Goal: Task Accomplishment & Management: Manage account settings

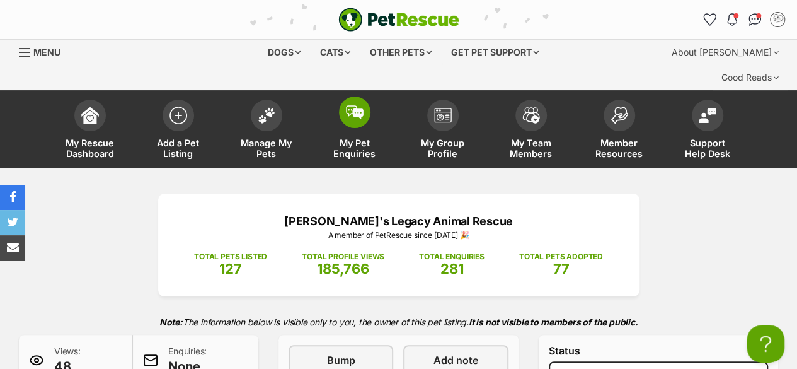
click at [345, 99] on span at bounding box center [355, 112] width 32 height 32
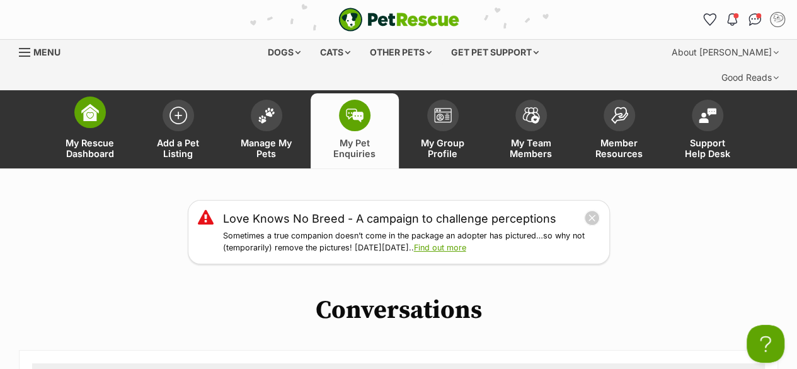
click at [86, 103] on img at bounding box center [90, 112] width 18 height 18
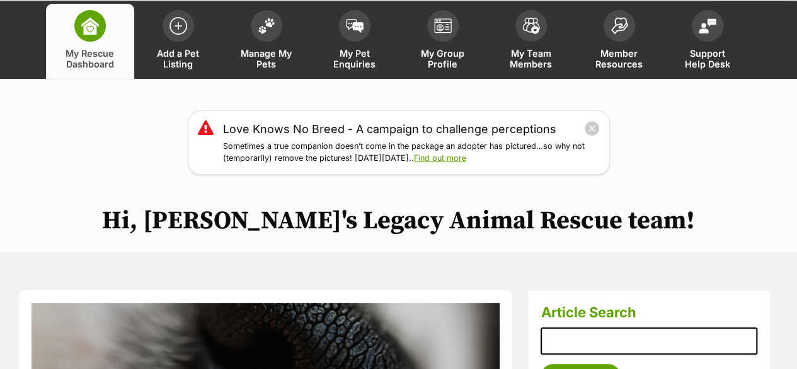
scroll to position [105, 0]
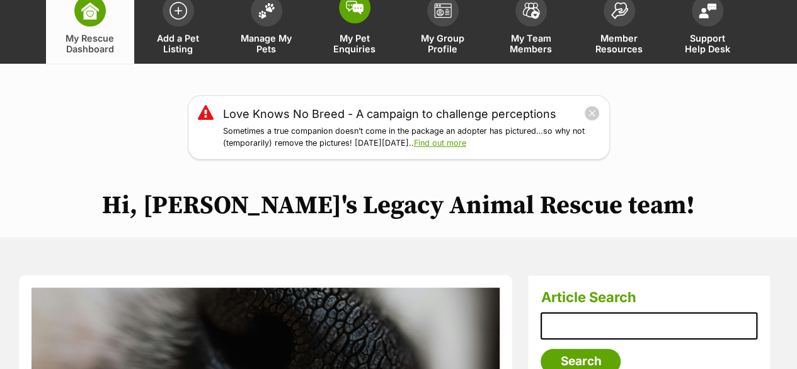
click at [345, 33] on span "My Pet Enquiries" at bounding box center [355, 43] width 57 height 21
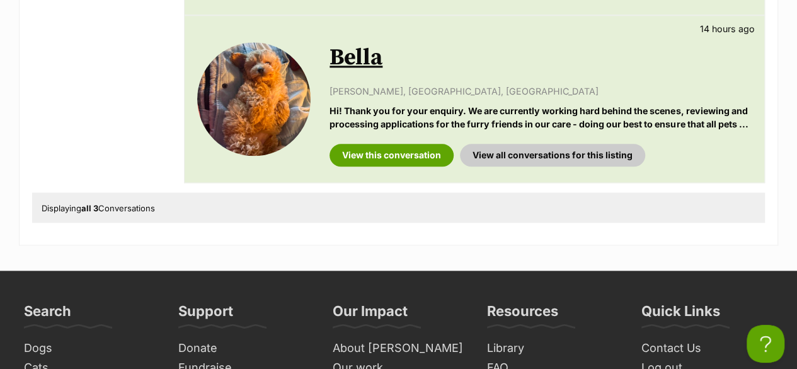
scroll to position [735, 0]
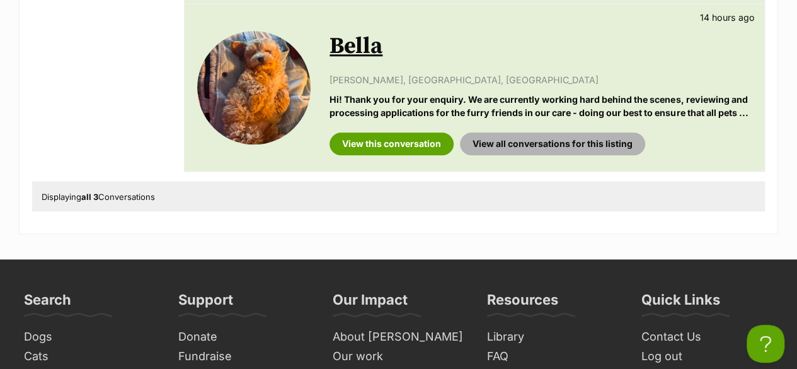
click at [483, 132] on link "View all conversations for this listing" at bounding box center [552, 143] width 185 height 23
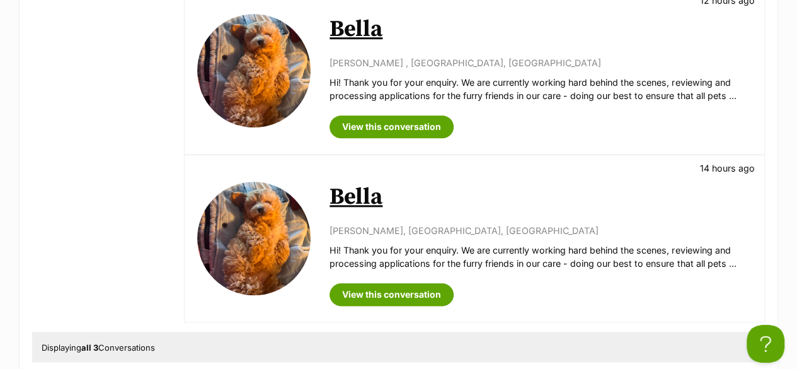
scroll to position [630, 0]
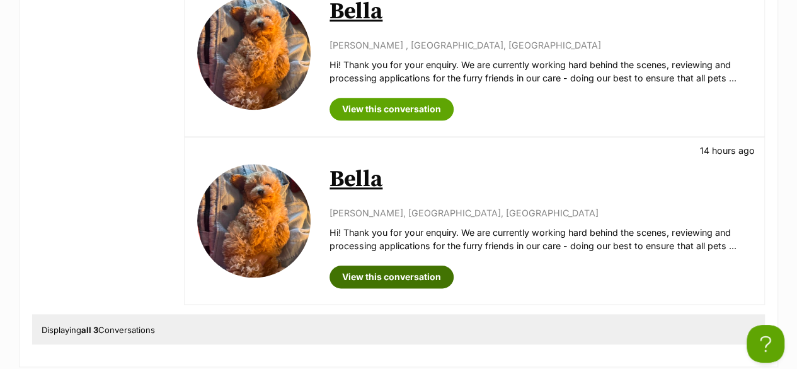
click at [400, 265] on link "View this conversation" at bounding box center [392, 276] width 124 height 23
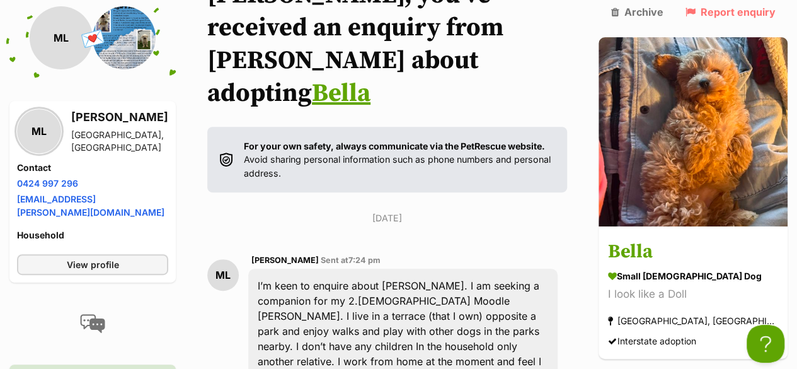
scroll to position [105, 0]
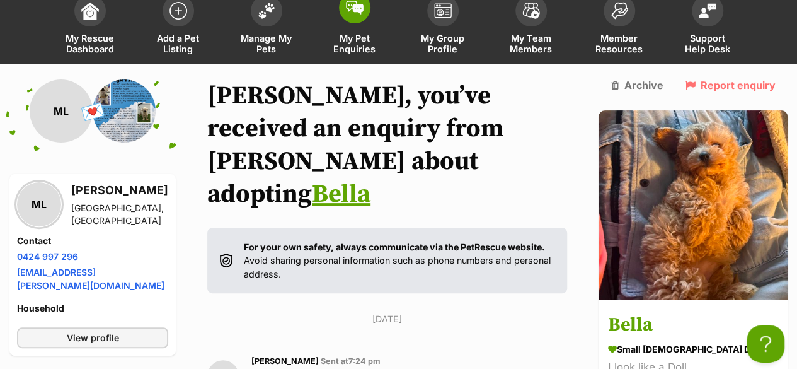
click at [355, 33] on span "My Pet Enquiries" at bounding box center [355, 43] width 57 height 21
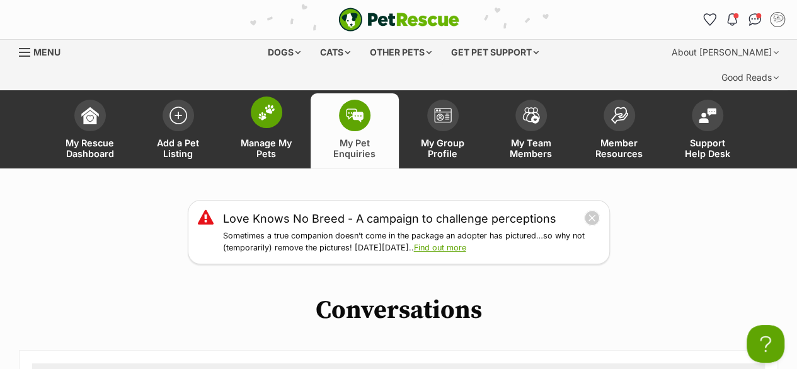
click at [269, 102] on span at bounding box center [267, 112] width 32 height 32
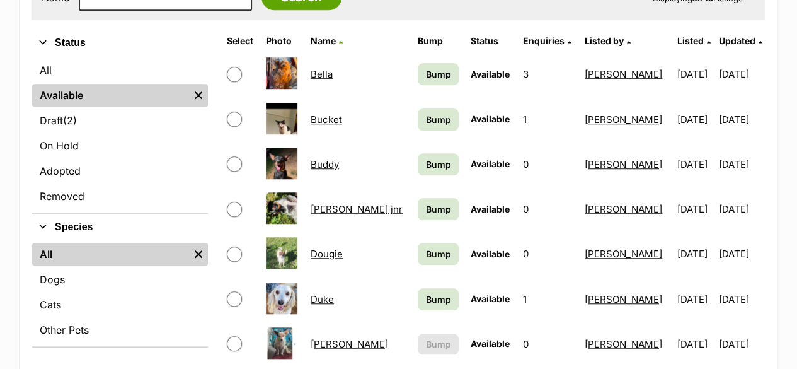
scroll to position [525, 0]
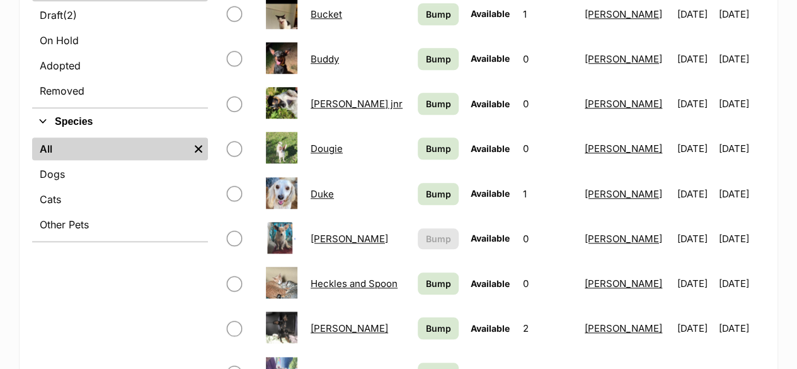
click at [316, 98] on link "Calvin jnr" at bounding box center [357, 104] width 92 height 12
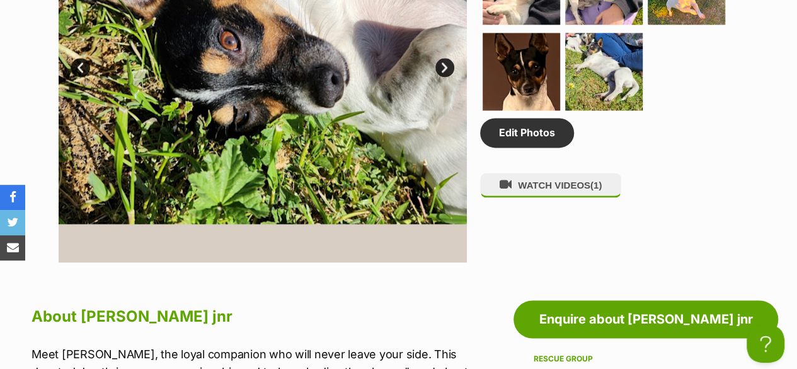
scroll to position [840, 0]
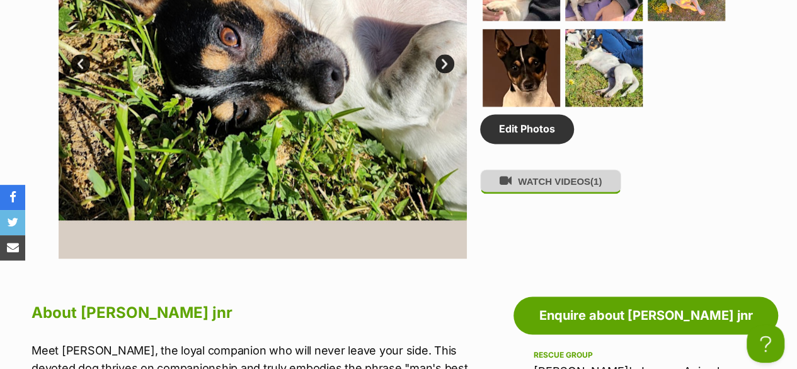
click at [517, 169] on button "WATCH VIDEOS (1)" at bounding box center [550, 181] width 141 height 25
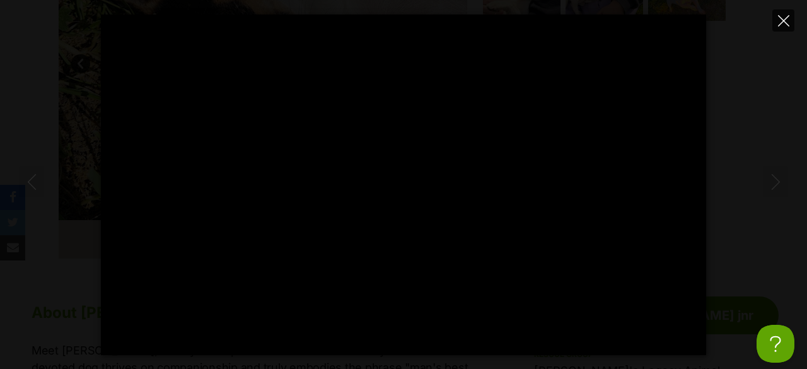
click at [778, 16] on icon "Close" at bounding box center [783, 20] width 11 height 11
type input "67.77"
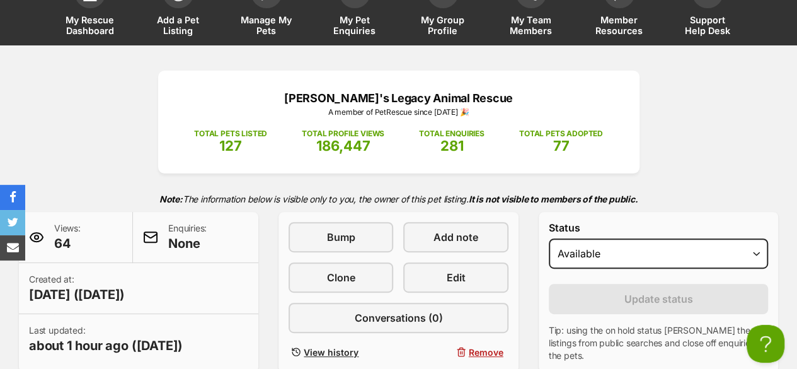
scroll to position [105, 0]
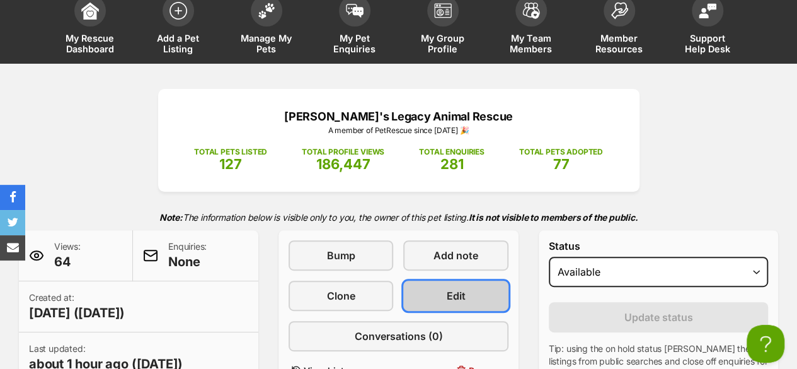
click at [434, 281] on link "Edit" at bounding box center [455, 296] width 105 height 30
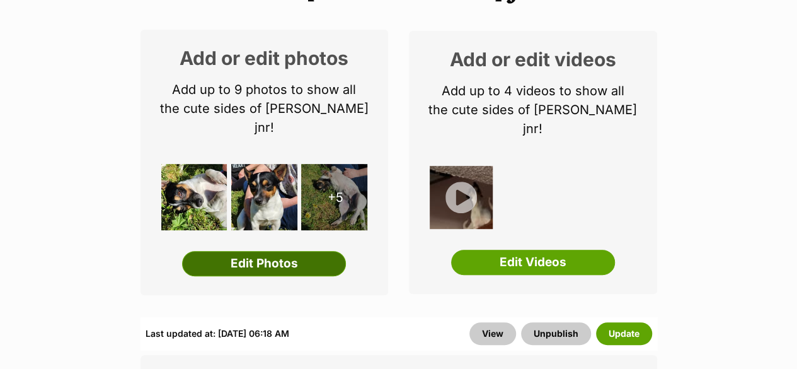
click at [318, 251] on link "Edit Photos" at bounding box center [264, 263] width 164 height 25
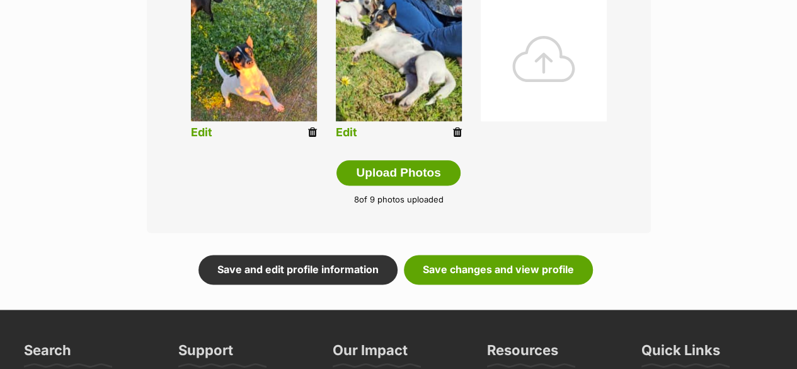
scroll to position [727, 0]
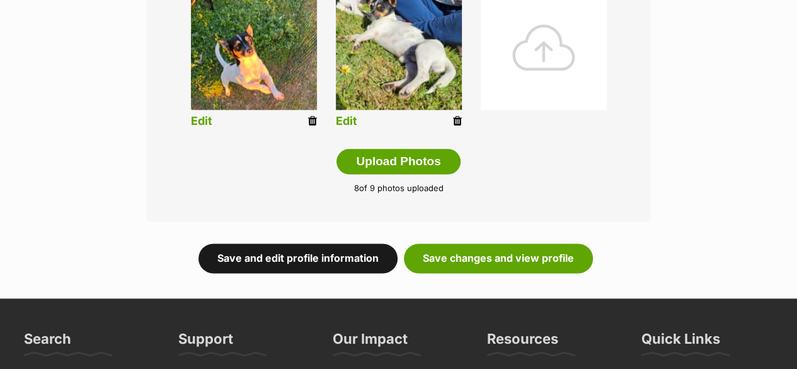
click at [342, 243] on link "Save and edit profile information" at bounding box center [298, 257] width 199 height 29
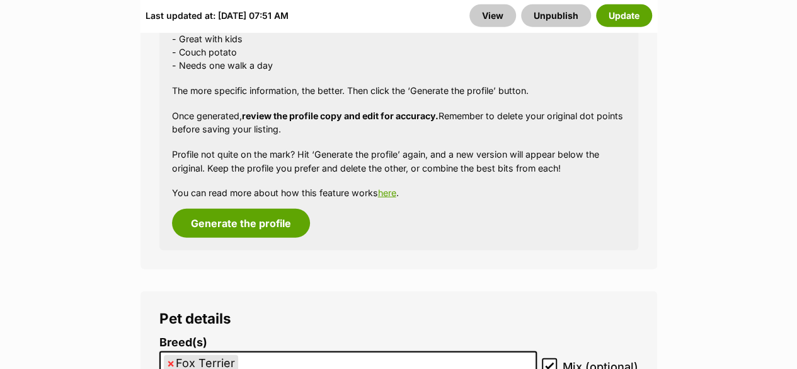
scroll to position [1681, 0]
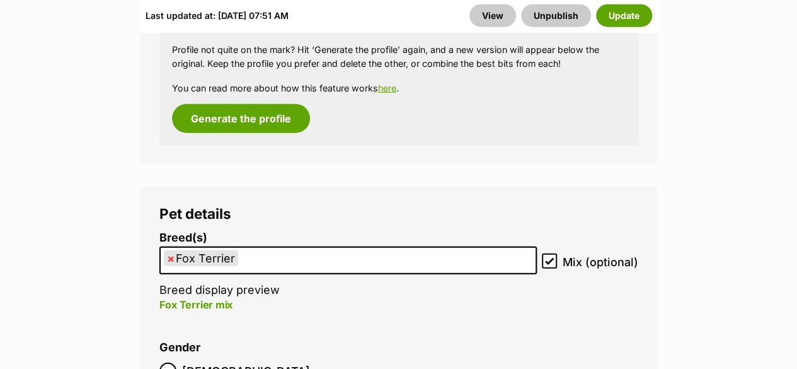
click at [342, 248] on ul "× Fox Terrier" at bounding box center [348, 261] width 375 height 26
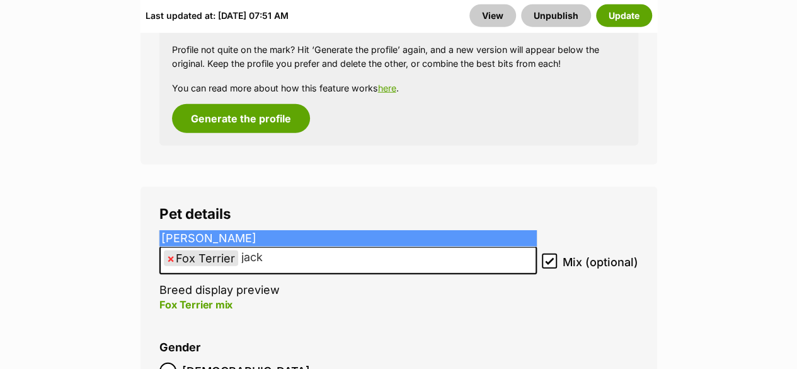
type input "jack"
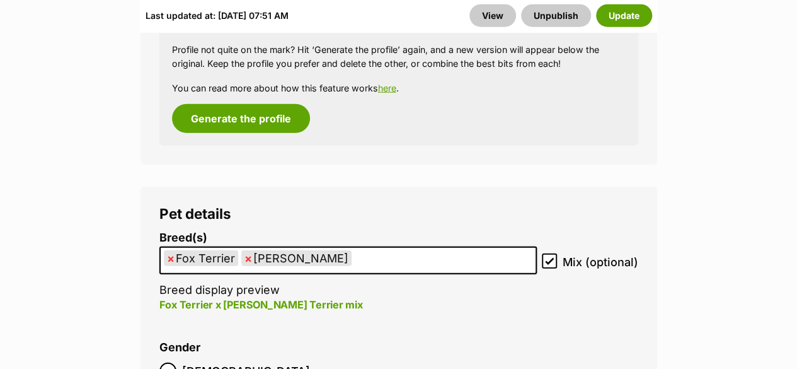
click at [388, 248] on ul "× Fox Terrier × Jack Russell Terrier" at bounding box center [348, 261] width 375 height 26
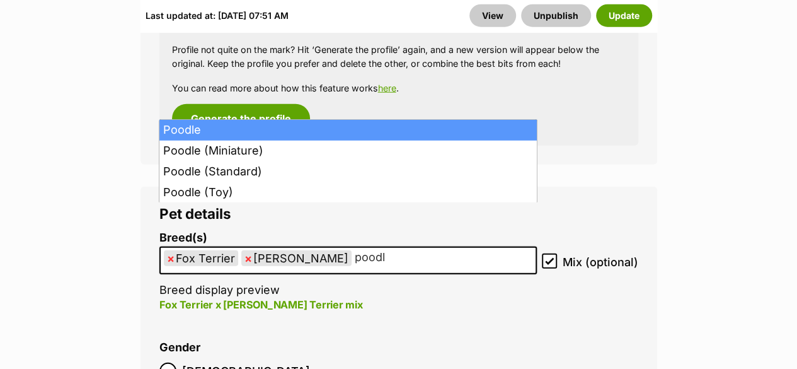
type input "poodle"
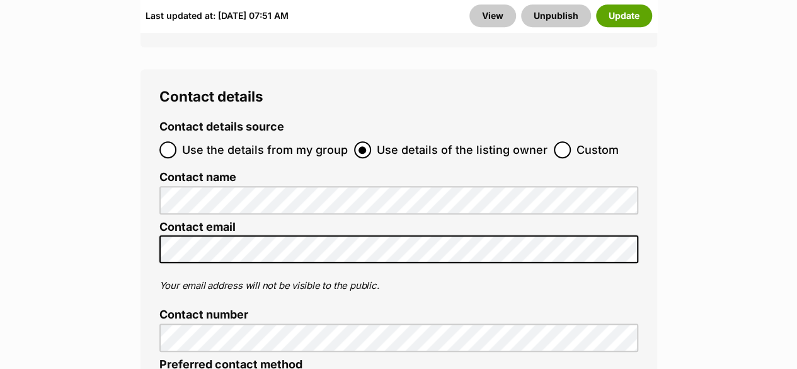
scroll to position [5253, 0]
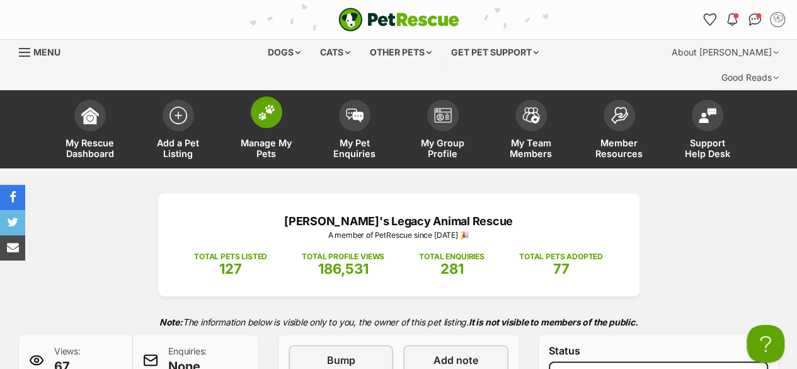
click at [276, 137] on span "Manage My Pets" at bounding box center [266, 147] width 57 height 21
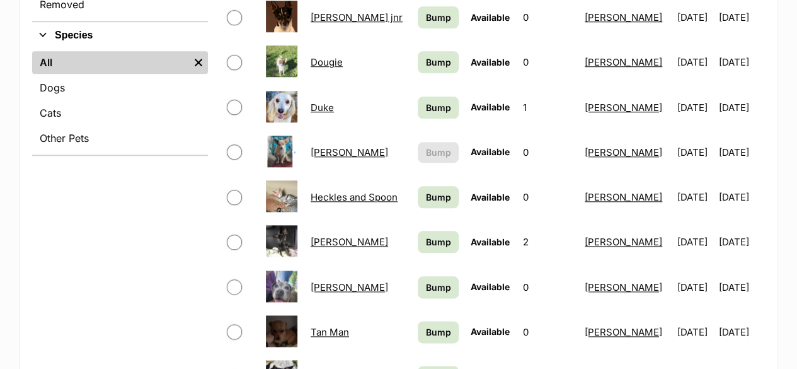
scroll to position [630, 0]
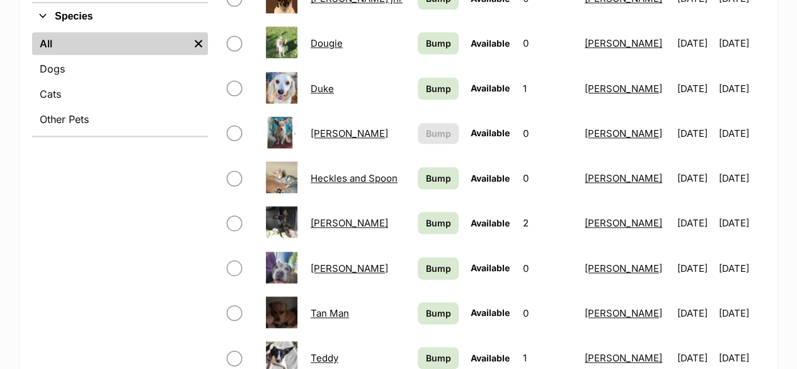
click at [315, 127] on link "[PERSON_NAME]" at bounding box center [350, 133] width 78 height 12
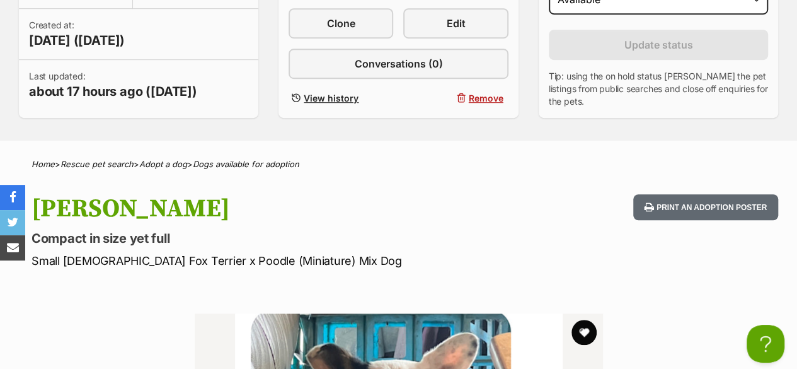
scroll to position [210, 0]
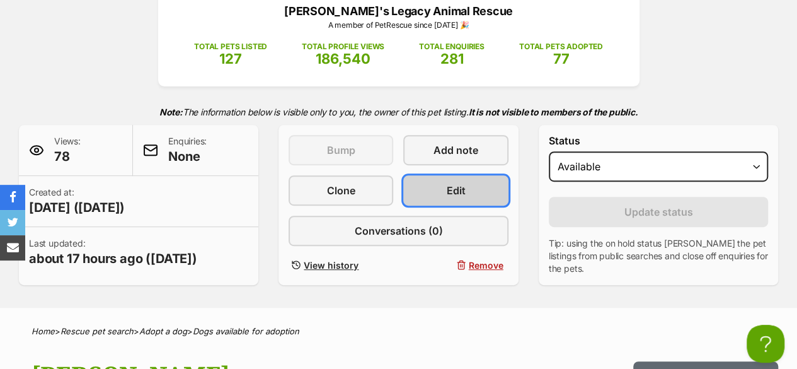
click at [422, 175] on link "Edit" at bounding box center [455, 190] width 105 height 30
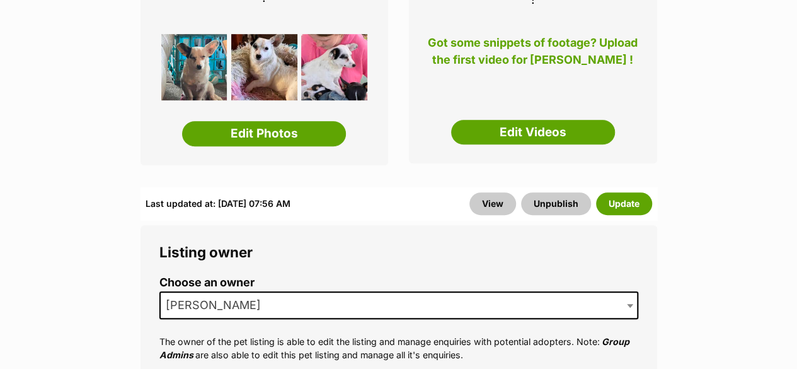
scroll to position [210, 0]
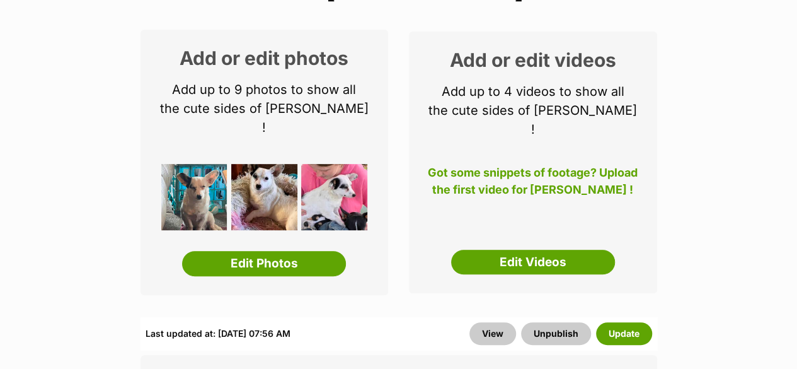
click at [204, 165] on img at bounding box center [194, 197] width 66 height 66
click at [250, 251] on link "Edit Photos" at bounding box center [264, 263] width 164 height 25
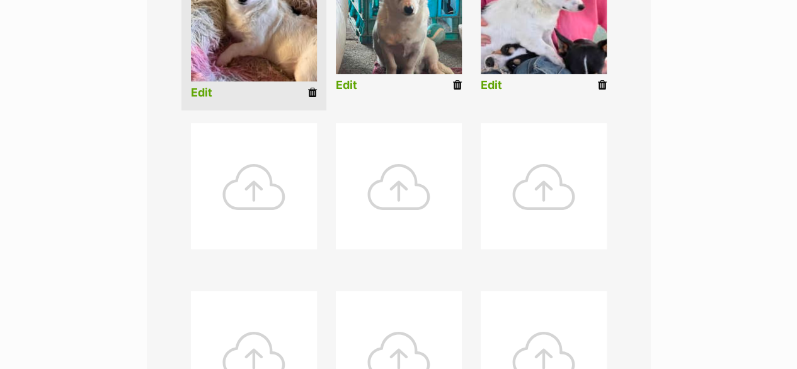
scroll to position [315, 0]
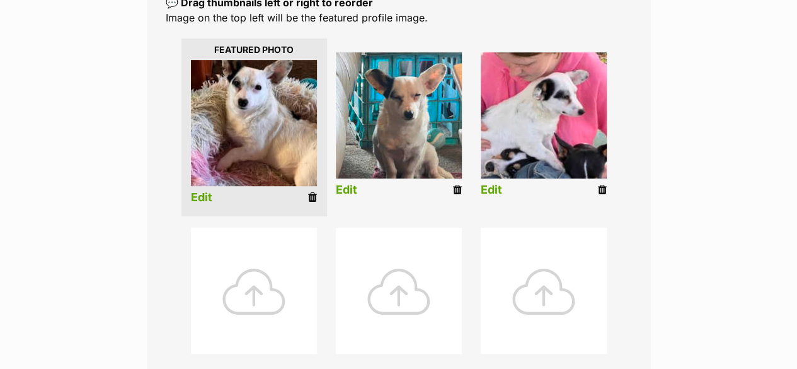
click at [207, 191] on link "Edit" at bounding box center [201, 197] width 21 height 13
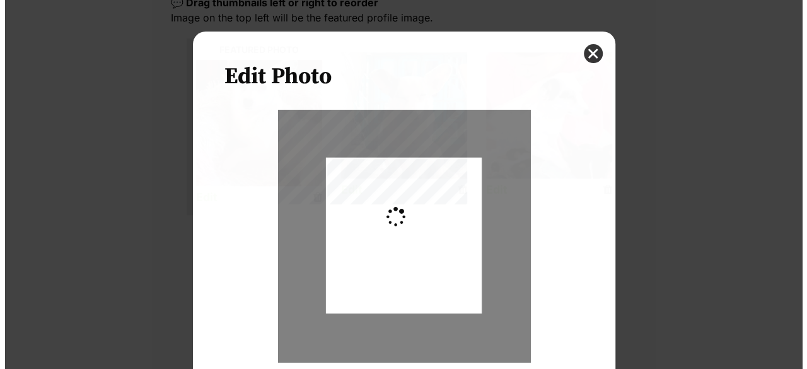
scroll to position [0, 0]
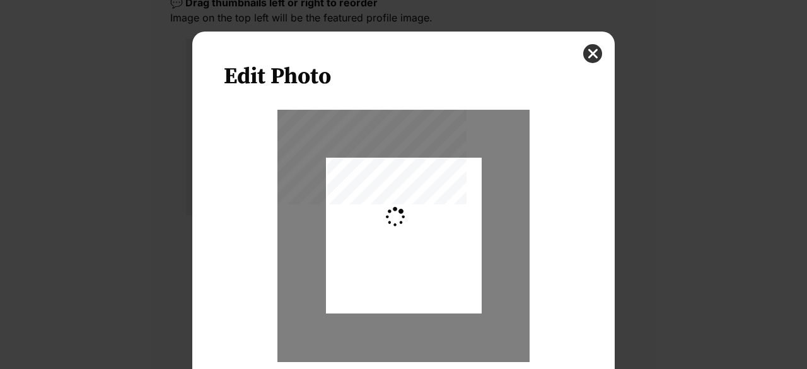
type input "0.2744"
drag, startPoint x: 374, startPoint y: 236, endPoint x: 373, endPoint y: 259, distance: 22.7
click at [373, 259] on div "Dialog Window - Close (Press escape to close)" at bounding box center [404, 257] width 156 height 207
click at [583, 54] on button "close" at bounding box center [592, 53] width 19 height 19
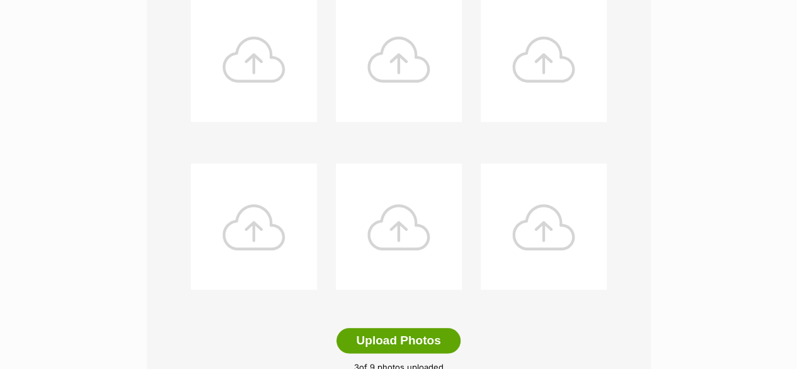
scroll to position [630, 0]
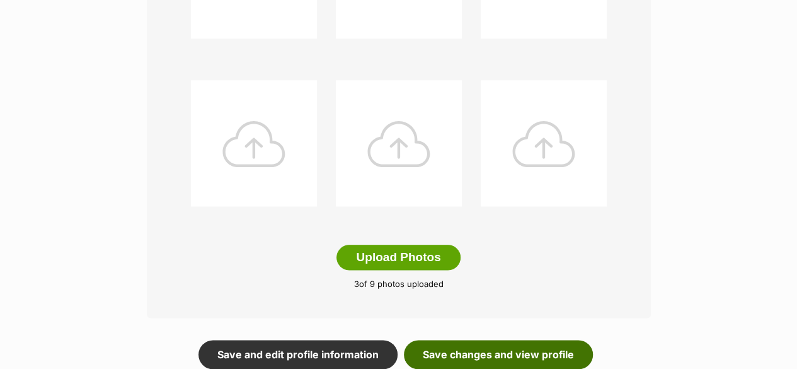
click at [476, 340] on link "Save changes and view profile" at bounding box center [498, 354] width 189 height 29
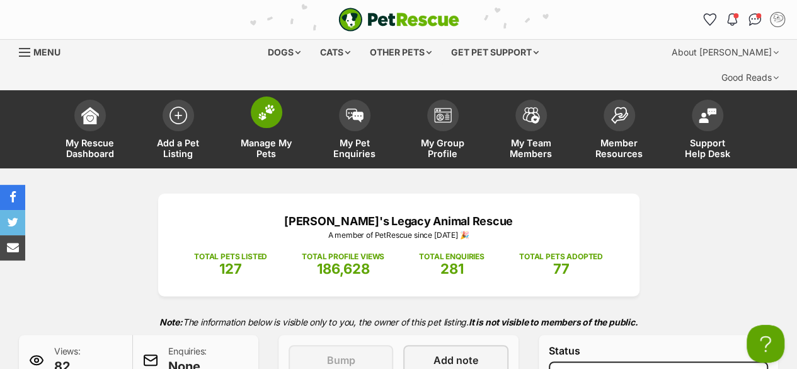
click at [258, 101] on link "Manage My Pets" at bounding box center [267, 130] width 88 height 75
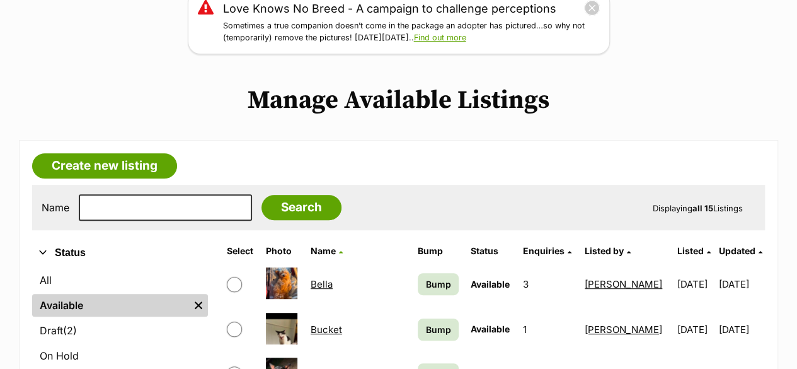
scroll to position [315, 0]
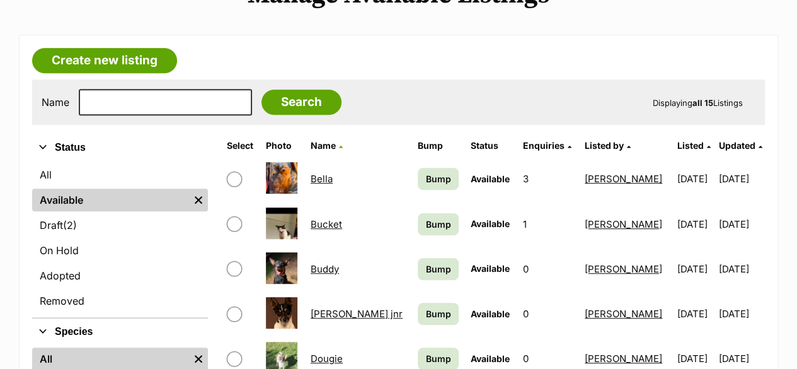
click at [322, 218] on link "Bucket" at bounding box center [327, 224] width 32 height 12
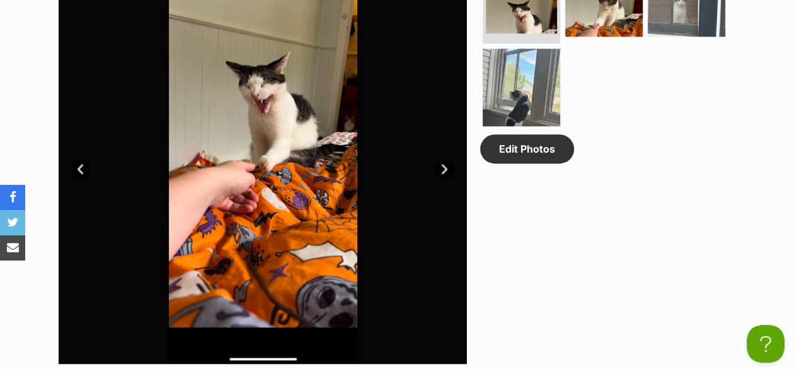
scroll to position [630, 0]
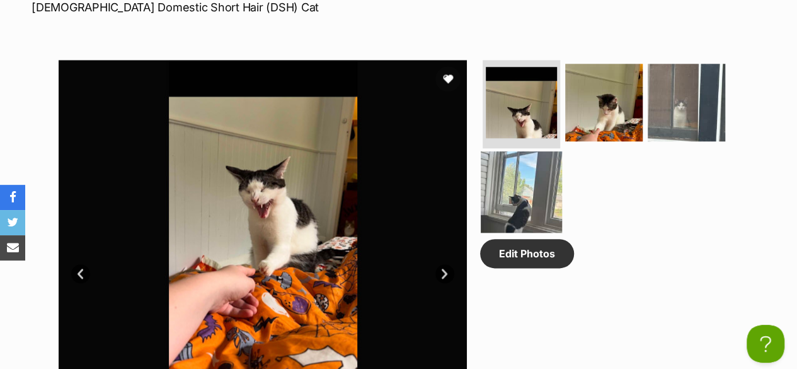
click at [508, 186] on img at bounding box center [521, 191] width 81 height 81
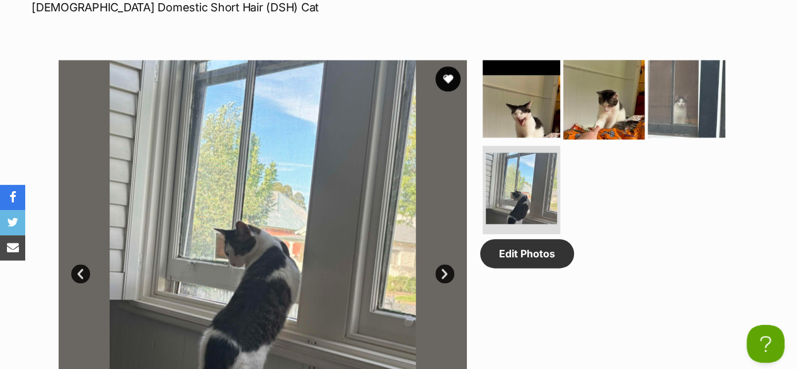
click at [595, 81] on img at bounding box center [604, 98] width 81 height 81
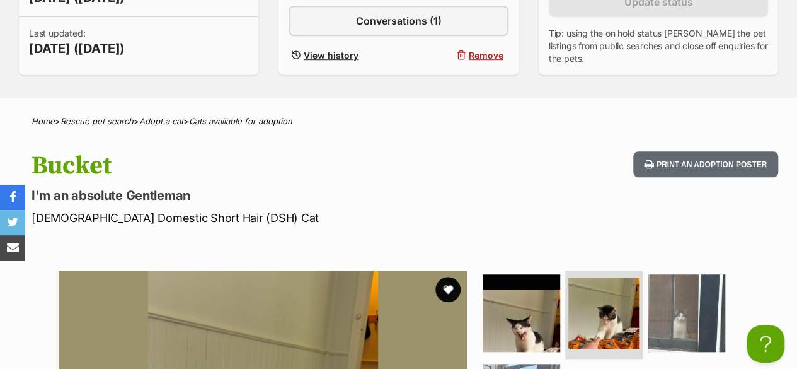
scroll to position [210, 0]
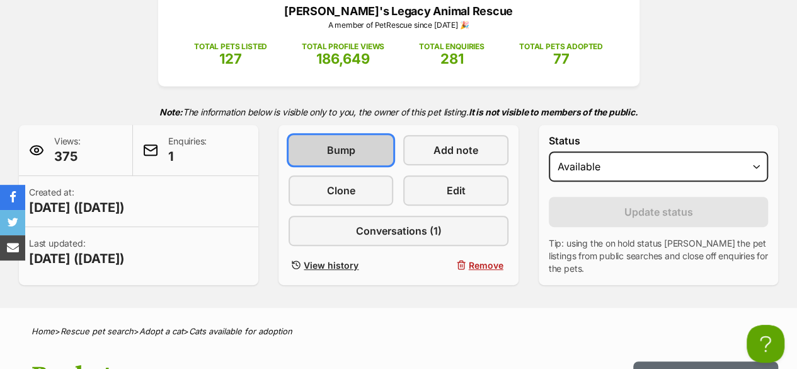
click at [337, 142] on span "Bump" at bounding box center [341, 149] width 28 height 15
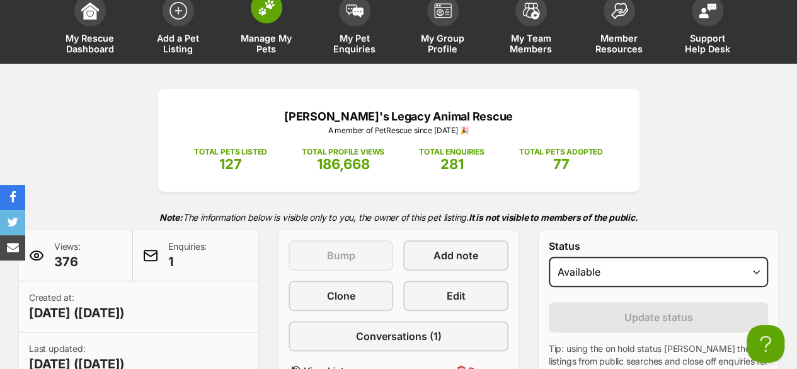
click at [282, 33] on span "Manage My Pets" at bounding box center [266, 43] width 57 height 21
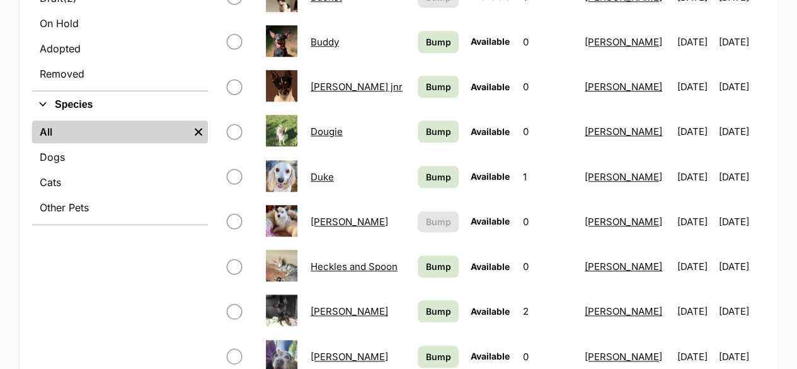
scroll to position [525, 0]
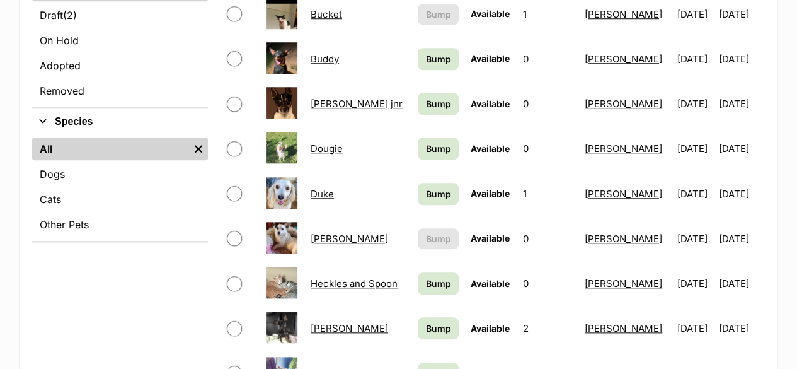
click at [317, 142] on link "Dougie" at bounding box center [327, 148] width 32 height 12
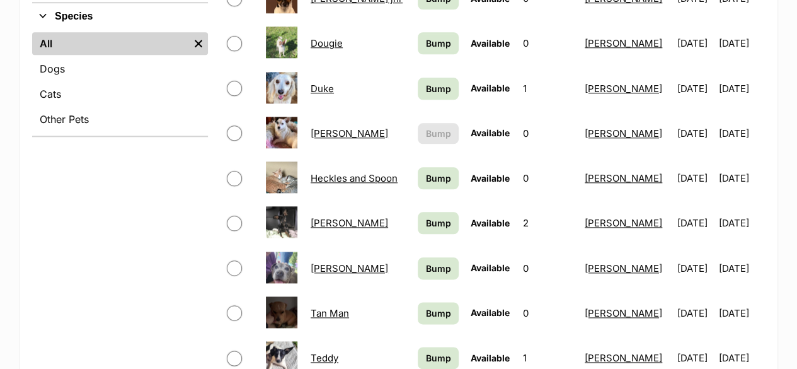
click at [327, 217] on link "Petrie" at bounding box center [350, 223] width 78 height 12
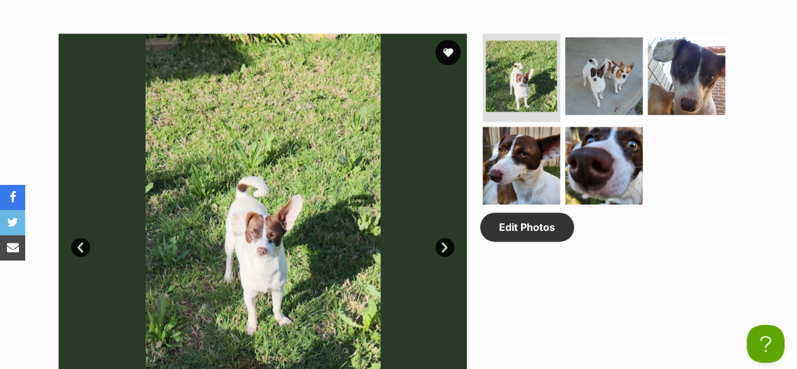
scroll to position [630, 0]
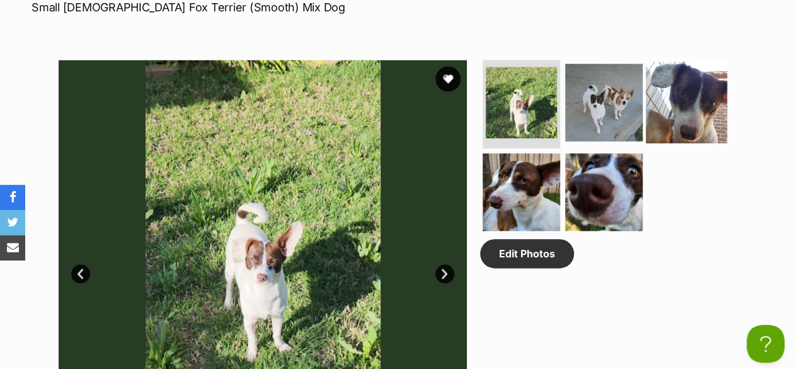
click at [667, 91] on img at bounding box center [686, 102] width 81 height 81
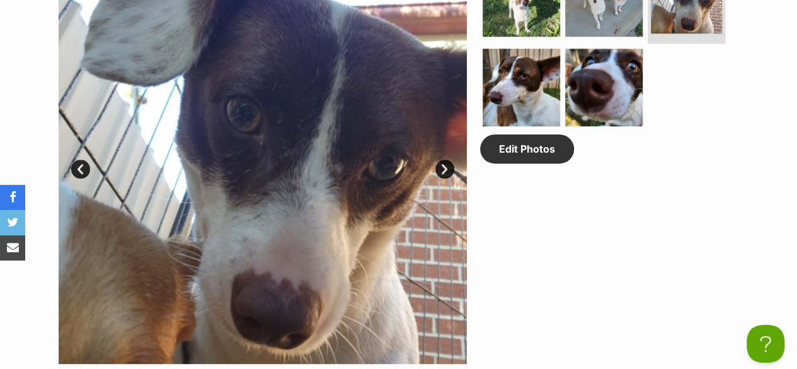
scroll to position [525, 0]
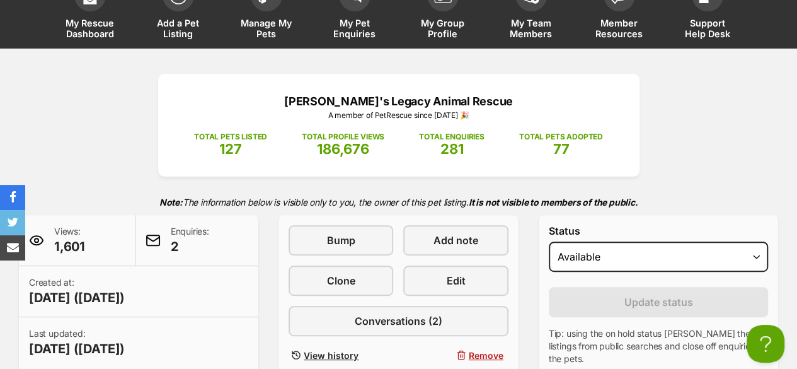
scroll to position [105, 0]
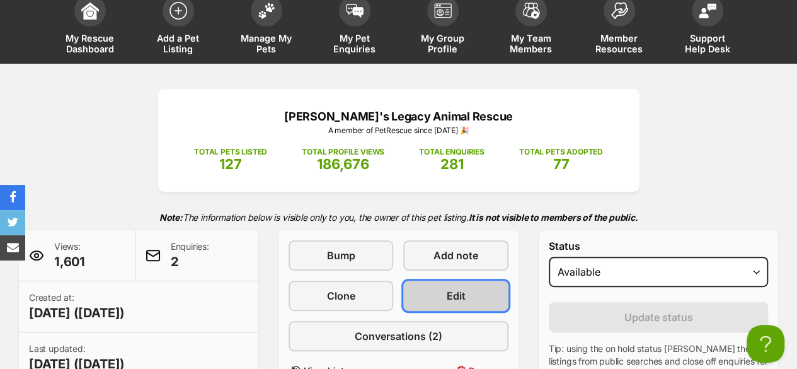
click at [459, 281] on link "Edit" at bounding box center [455, 296] width 105 height 30
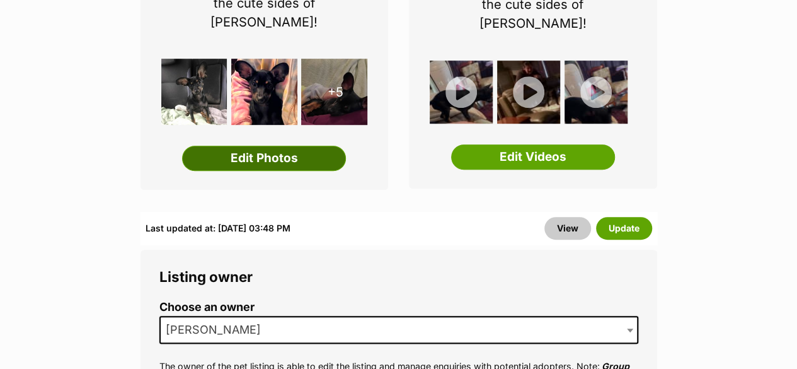
click at [286, 146] on link "Edit Photos" at bounding box center [264, 158] width 164 height 25
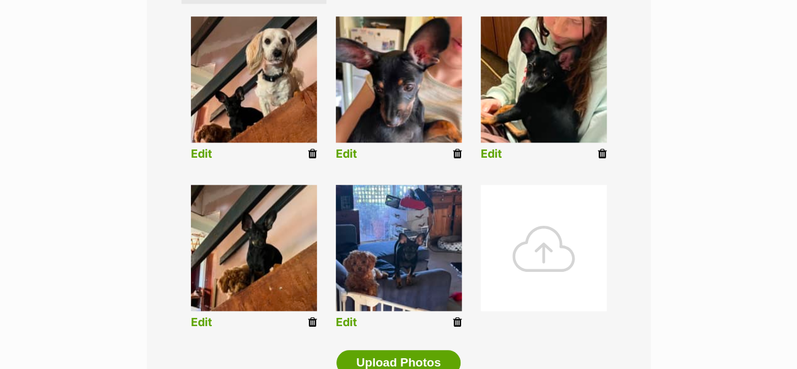
scroll to position [533, 0]
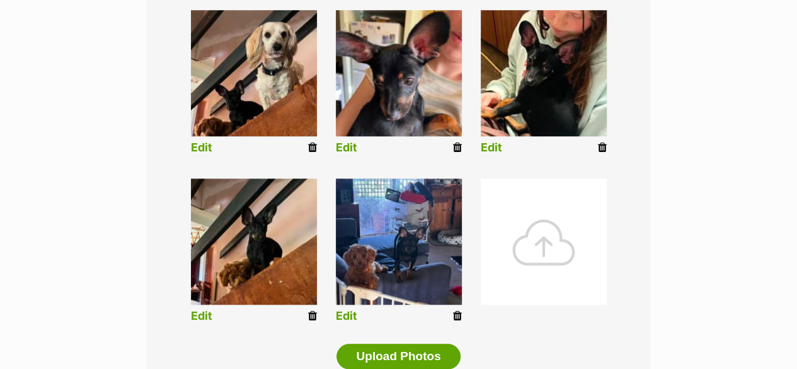
click at [455, 310] on icon at bounding box center [457, 315] width 9 height 11
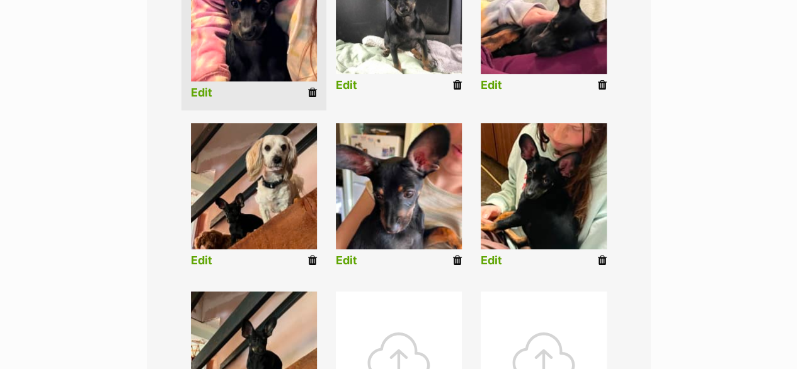
scroll to position [525, 0]
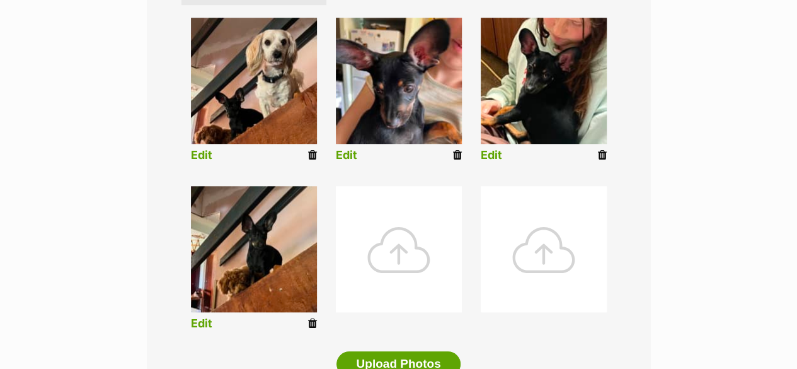
click at [315, 318] on icon at bounding box center [312, 323] width 9 height 11
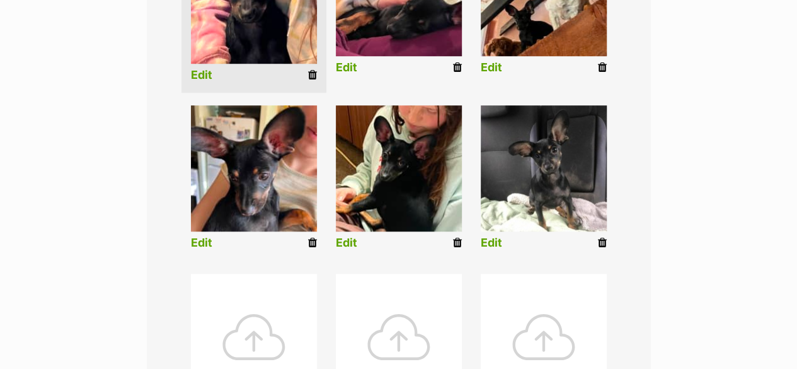
scroll to position [420, 0]
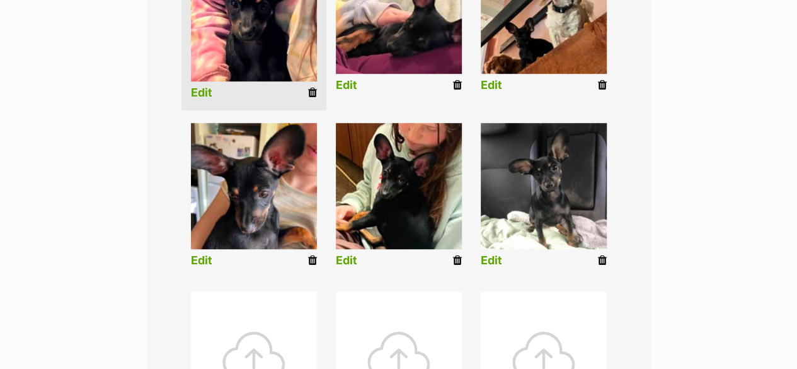
drag, startPoint x: 598, startPoint y: 230, endPoint x: 463, endPoint y: 66, distance: 212.3
click at [598, 255] on icon at bounding box center [602, 260] width 9 height 11
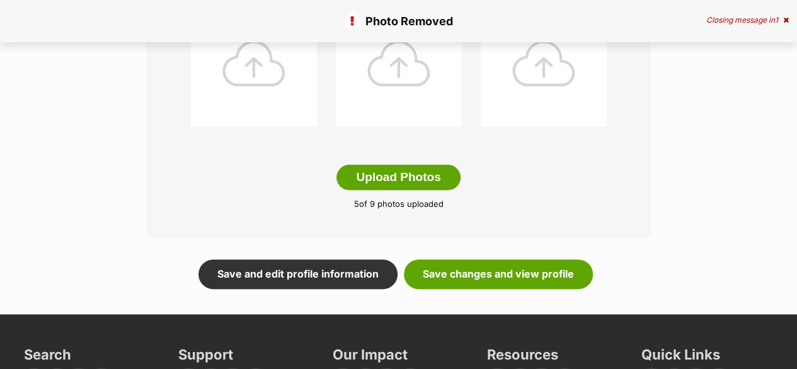
scroll to position [735, 0]
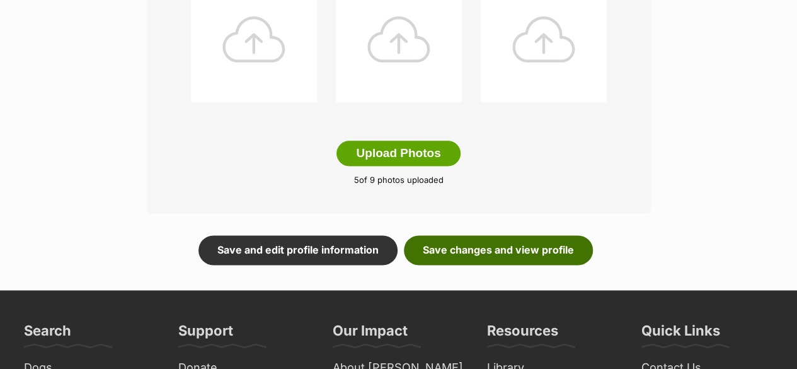
click at [488, 235] on link "Save changes and view profile" at bounding box center [498, 249] width 189 height 29
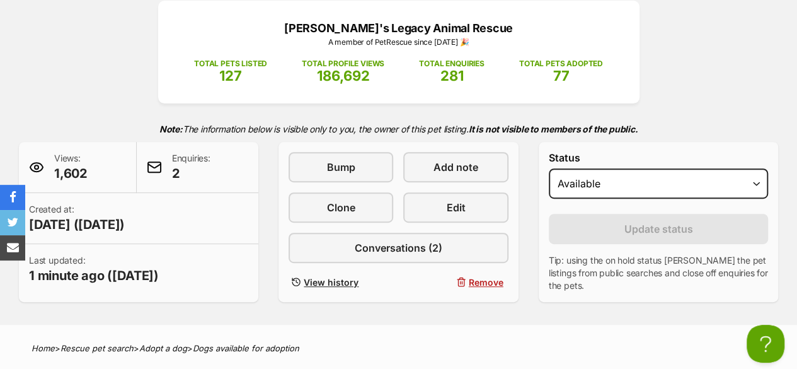
scroll to position [210, 0]
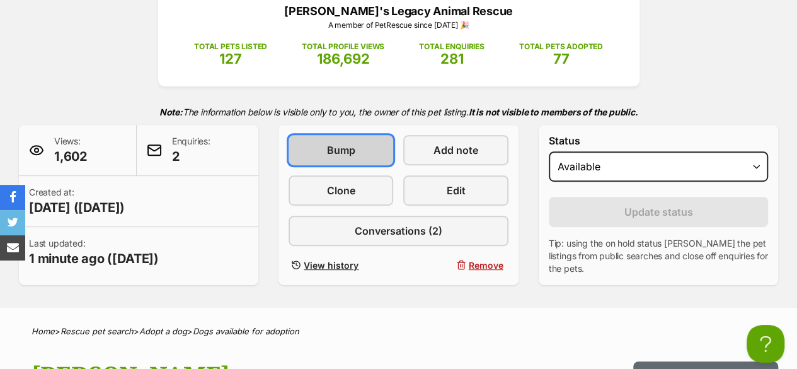
click at [356, 135] on link "Bump" at bounding box center [341, 150] width 105 height 30
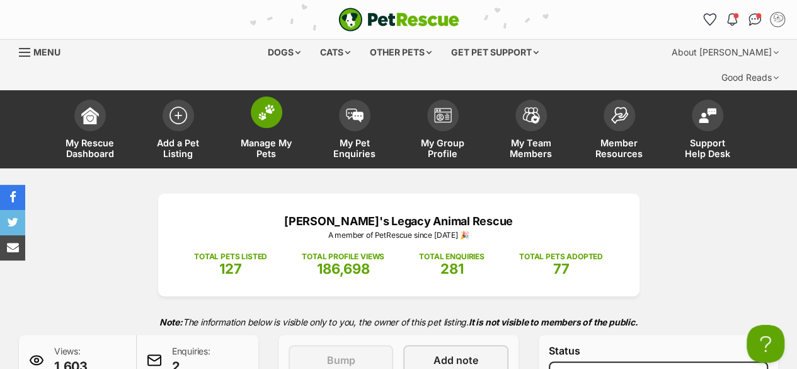
click at [267, 104] on img at bounding box center [267, 112] width 18 height 16
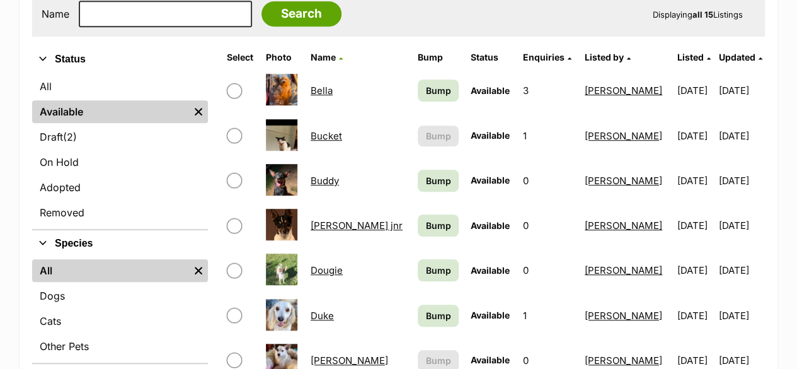
scroll to position [420, 0]
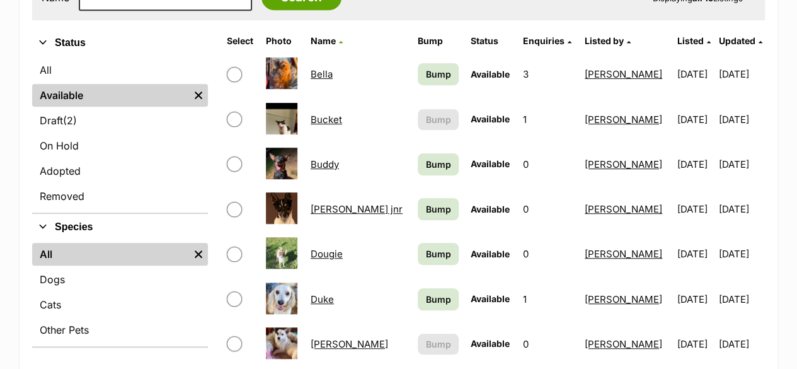
click at [319, 158] on link "Buddy" at bounding box center [325, 164] width 28 height 12
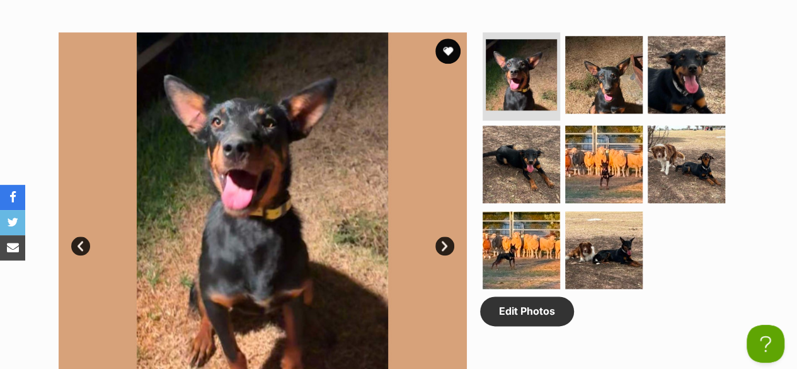
scroll to position [630, 0]
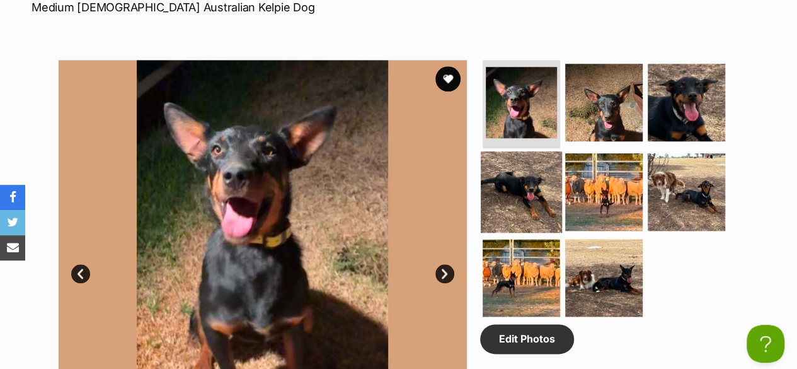
click at [520, 152] on img at bounding box center [521, 191] width 81 height 81
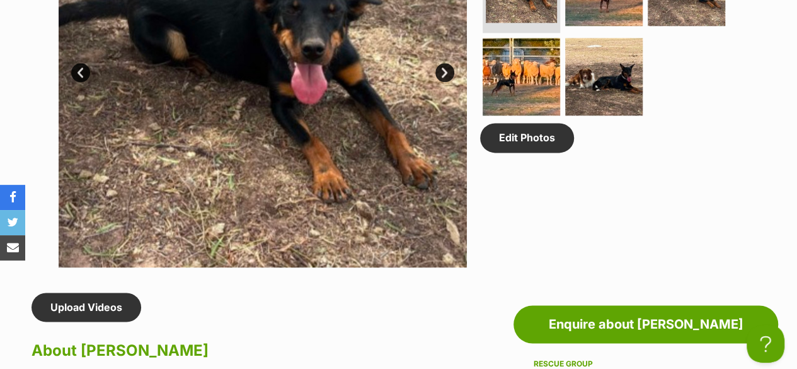
scroll to position [840, 0]
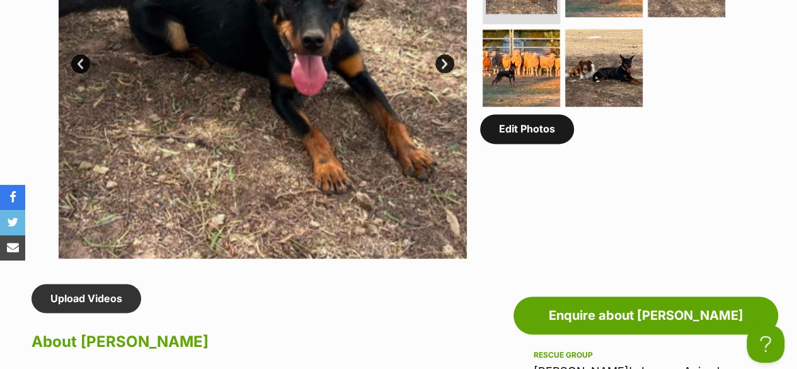
click at [501, 114] on link "Edit Photos" at bounding box center [527, 128] width 94 height 29
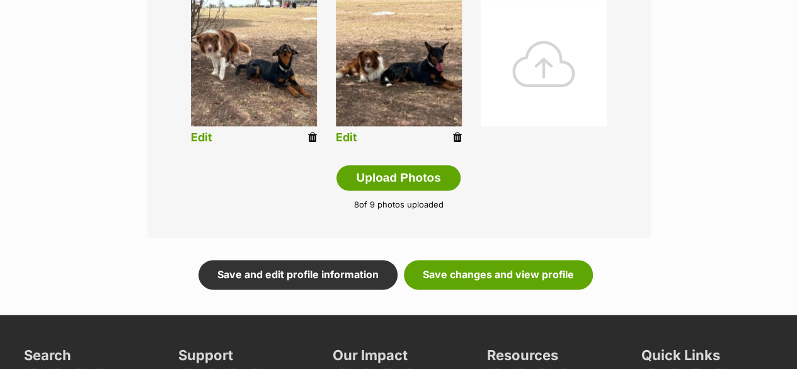
scroll to position [743, 0]
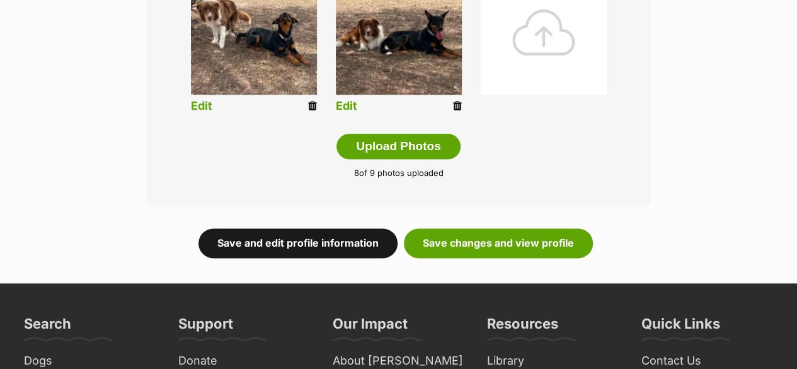
click at [362, 228] on link "Save and edit profile information" at bounding box center [298, 242] width 199 height 29
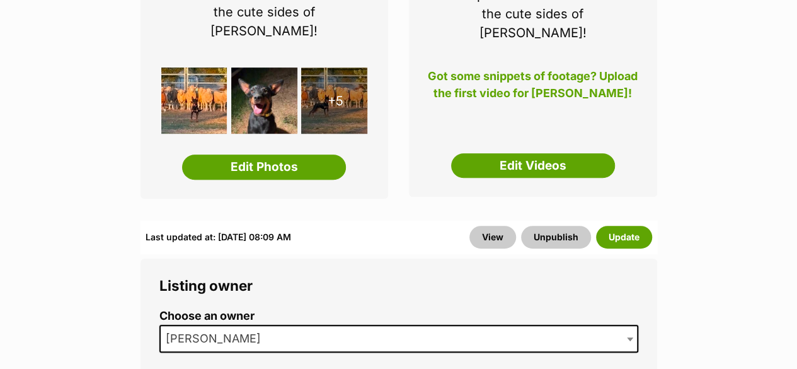
scroll to position [105, 0]
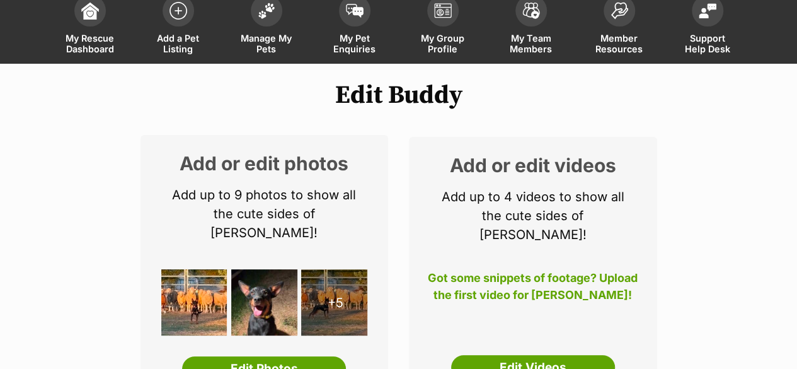
click at [207, 275] on img at bounding box center [194, 302] width 66 height 66
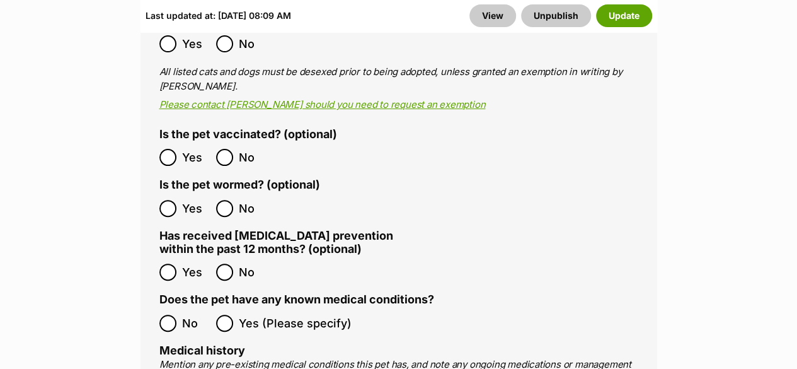
scroll to position [2416, 0]
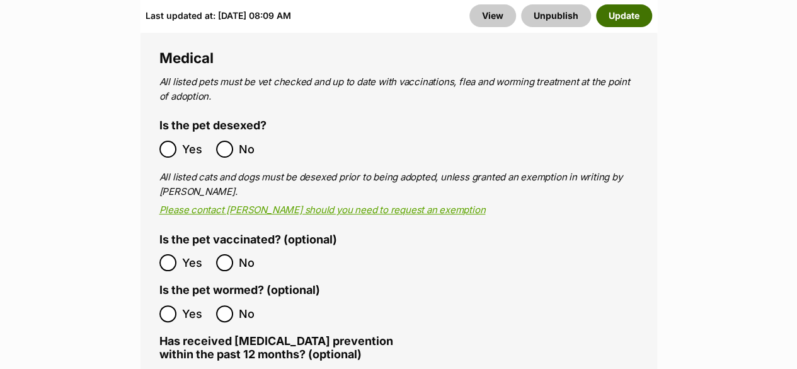
click at [612, 18] on button "Update" at bounding box center [624, 15] width 56 height 23
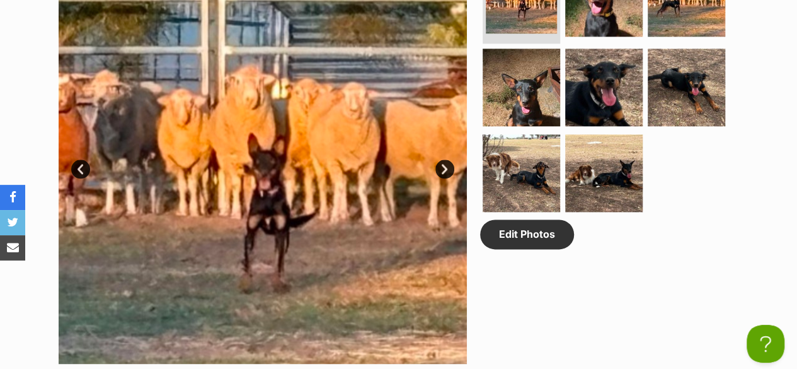
click at [440, 159] on link "Next" at bounding box center [445, 168] width 19 height 19
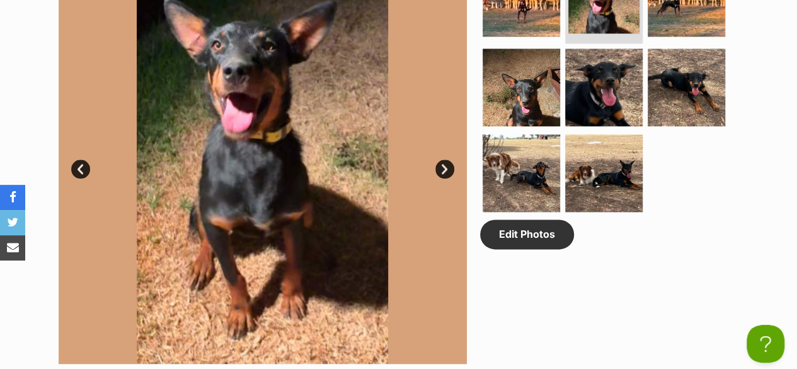
click at [440, 159] on link "Next" at bounding box center [445, 168] width 19 height 19
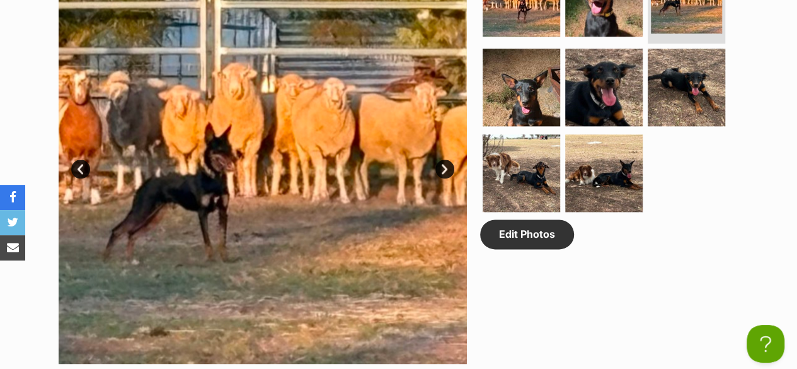
scroll to position [630, 0]
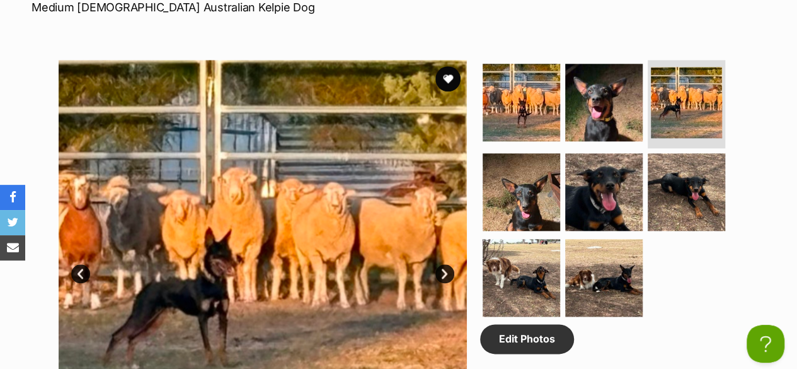
click at [72, 264] on link "Prev" at bounding box center [80, 273] width 19 height 19
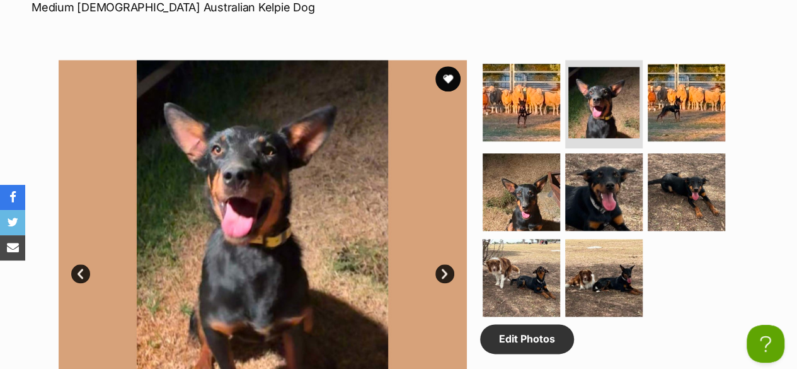
click at [76, 264] on link "Prev" at bounding box center [80, 273] width 19 height 19
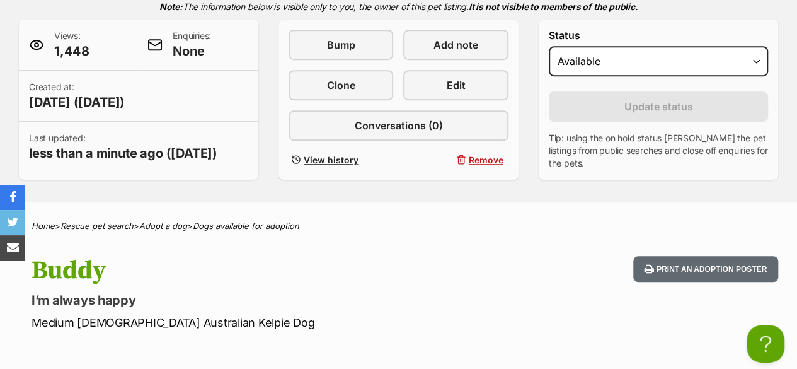
scroll to position [210, 0]
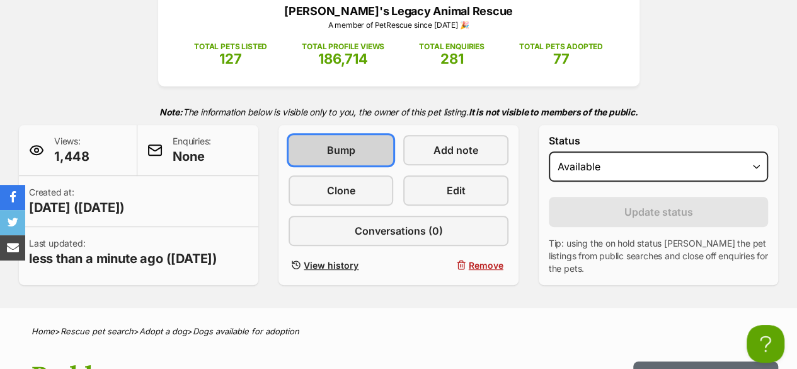
click at [358, 135] on link "Bump" at bounding box center [341, 150] width 105 height 30
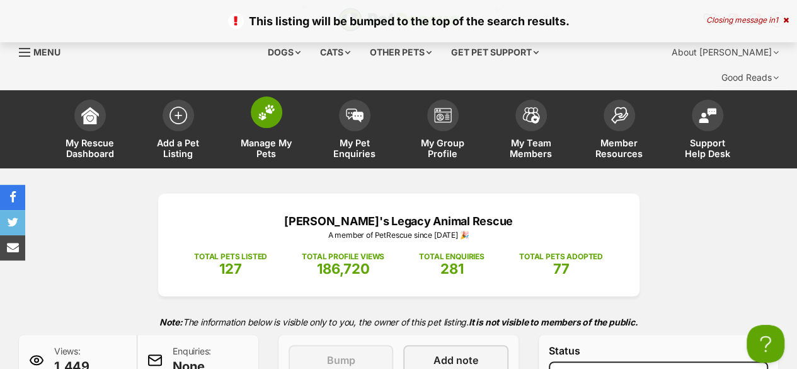
click at [265, 104] on img at bounding box center [267, 112] width 18 height 16
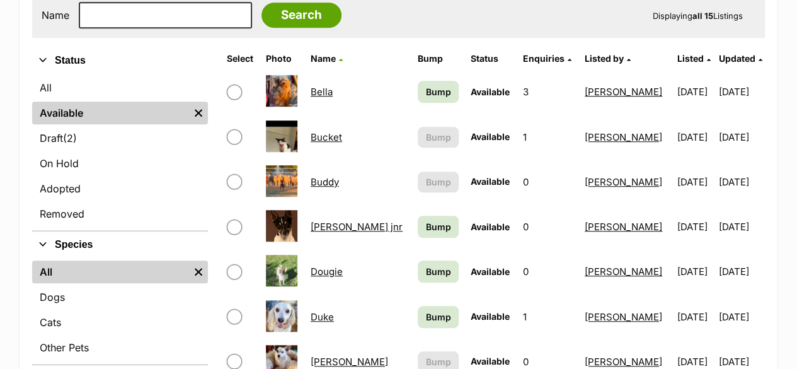
scroll to position [420, 0]
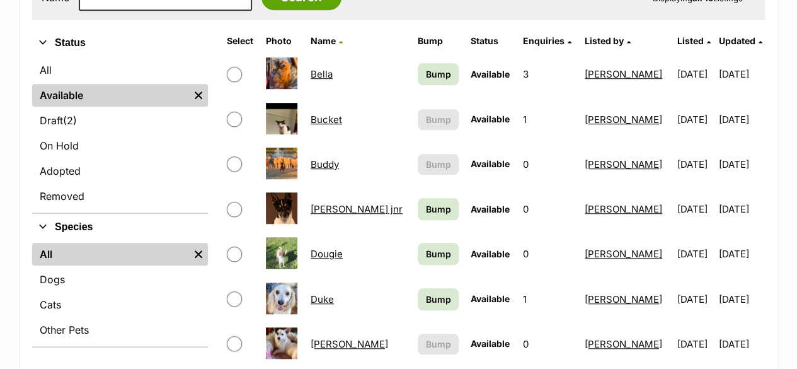
click at [325, 293] on link "Duke" at bounding box center [322, 299] width 23 height 12
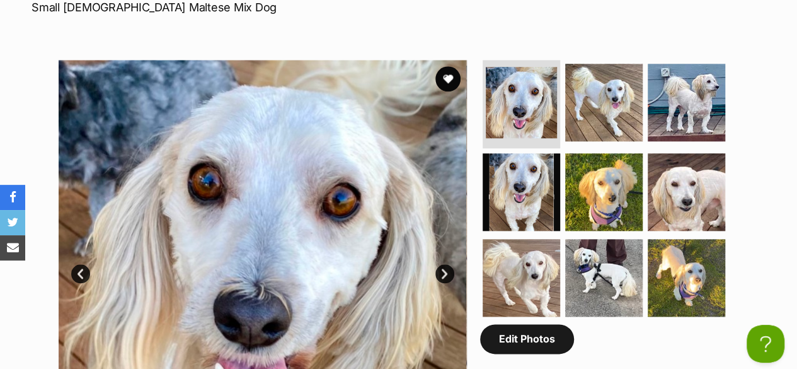
click at [519, 324] on link "Edit Photos" at bounding box center [527, 338] width 94 height 29
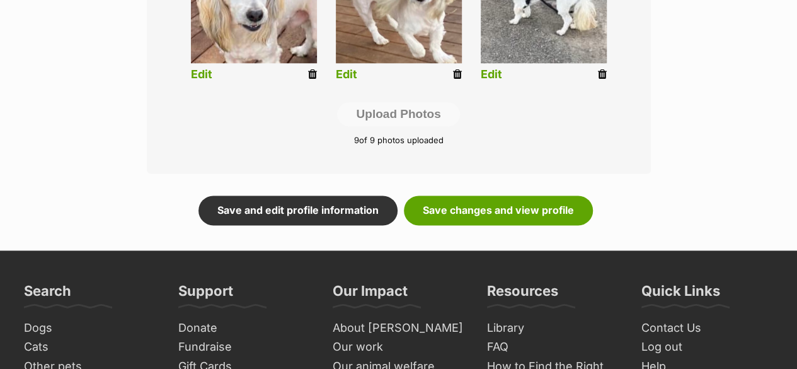
scroll to position [840, 0]
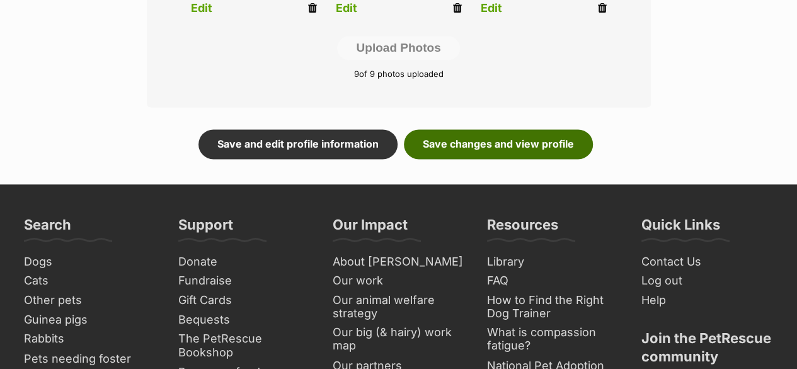
click at [431, 129] on link "Save changes and view profile" at bounding box center [498, 143] width 189 height 29
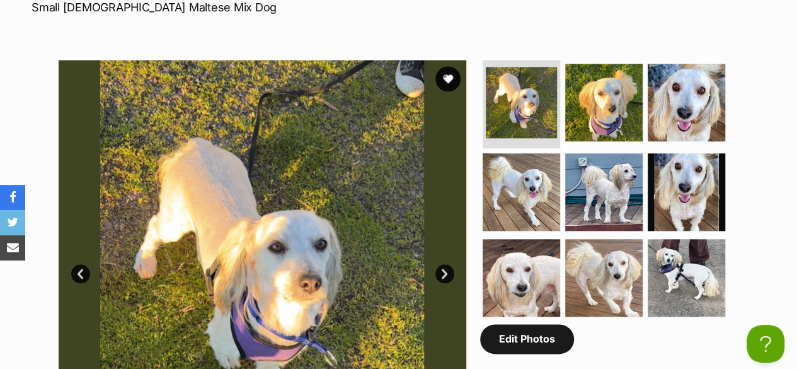
click at [537, 324] on link "Edit Photos" at bounding box center [527, 338] width 94 height 29
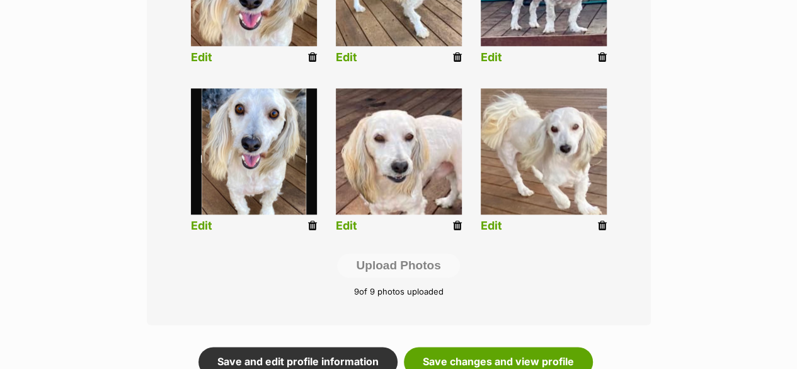
scroll to position [727, 0]
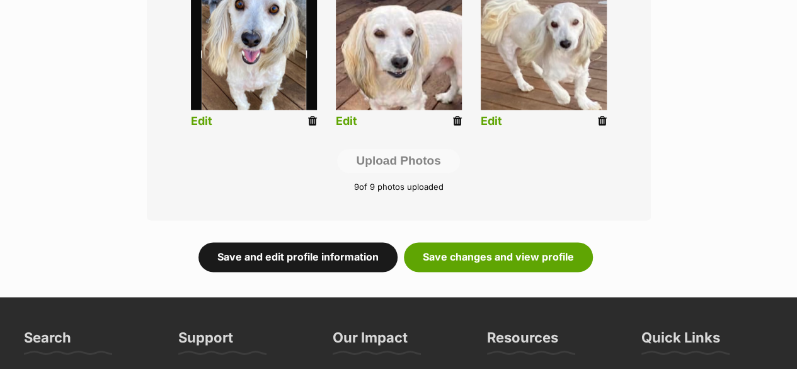
click at [343, 242] on link "Save and edit profile information" at bounding box center [298, 256] width 199 height 29
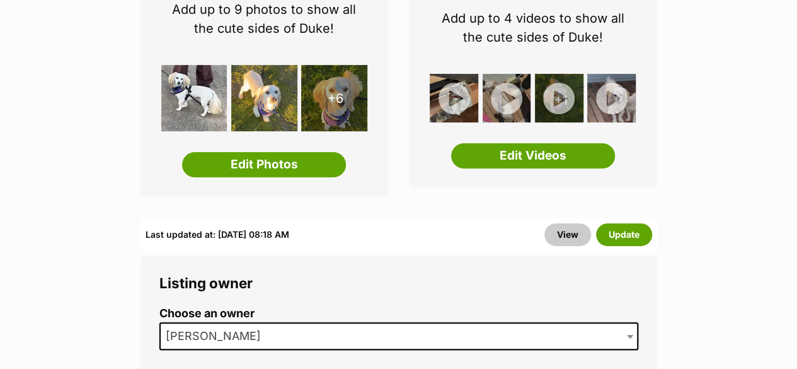
scroll to position [210, 0]
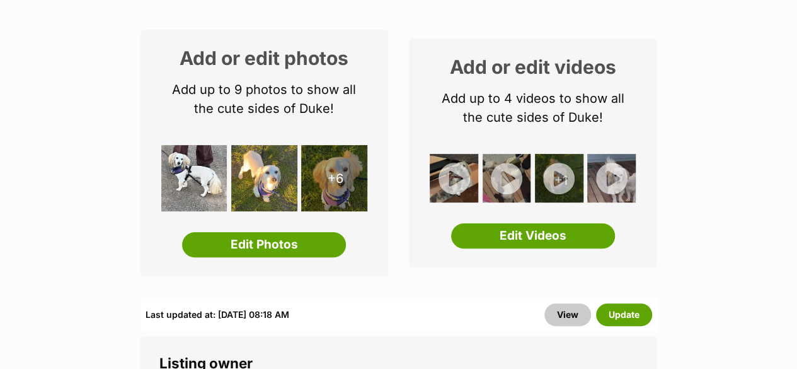
click at [450, 156] on img at bounding box center [454, 178] width 49 height 49
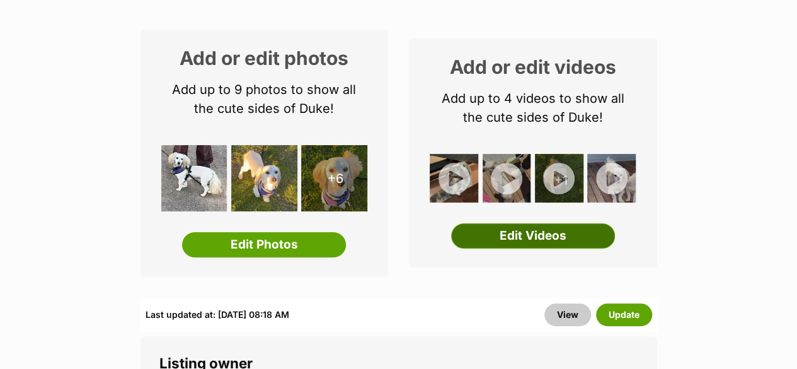
drag, startPoint x: 473, startPoint y: 194, endPoint x: 474, endPoint y: 202, distance: 8.3
click at [473, 195] on div "Add or edit videos Add up to 4 videos to show all the cute sides of Duke! +1 Ed…" at bounding box center [533, 152] width 248 height 229
click at [475, 223] on link "Edit Videos" at bounding box center [533, 235] width 164 height 25
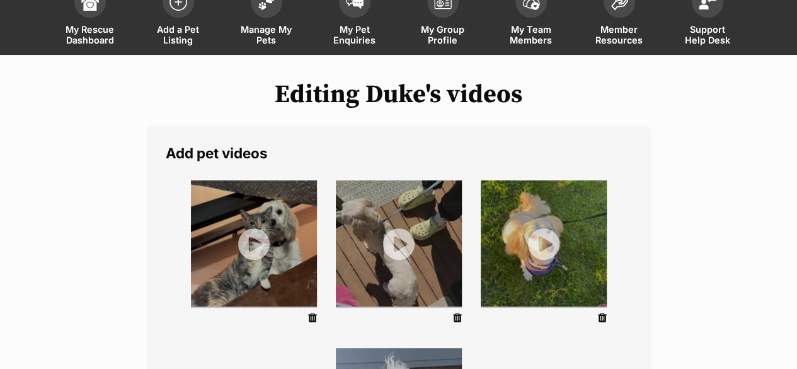
scroll to position [210, 0]
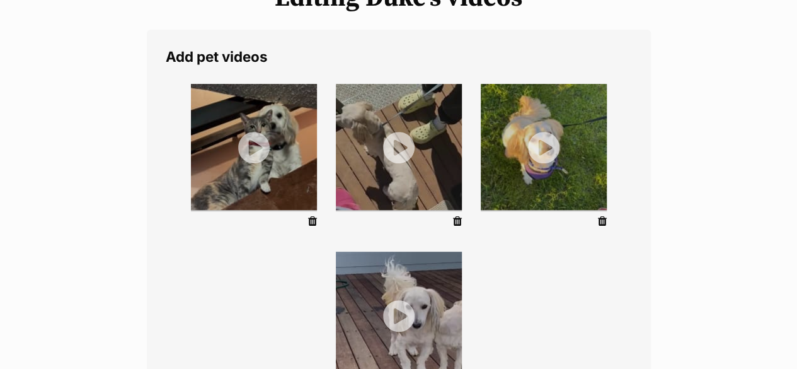
click at [260, 124] on img at bounding box center [254, 147] width 126 height 126
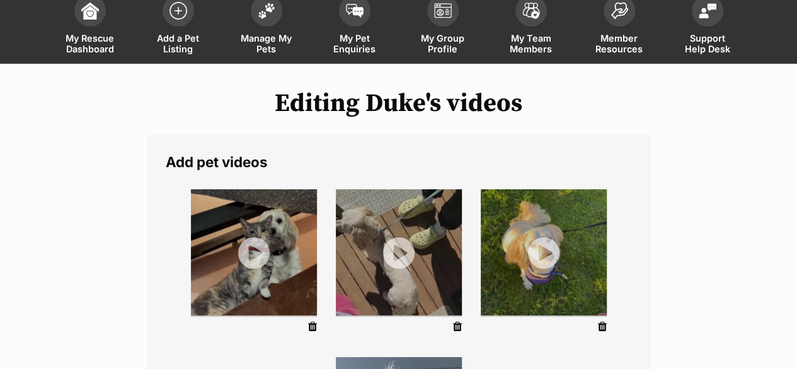
click at [260, 216] on img at bounding box center [254, 252] width 126 height 126
click at [267, 33] on span "Manage My Pets" at bounding box center [266, 43] width 57 height 21
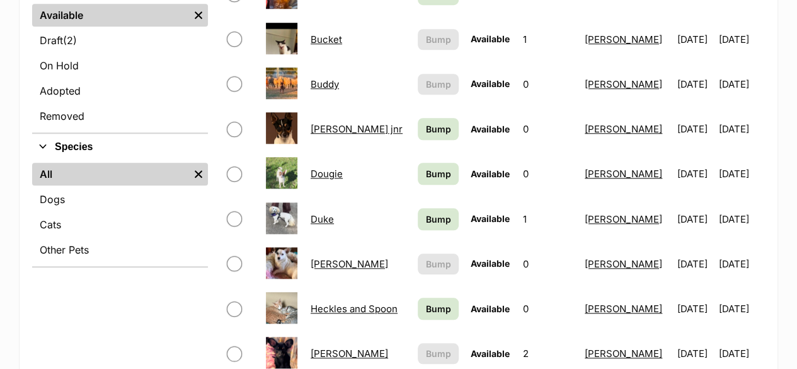
scroll to position [525, 0]
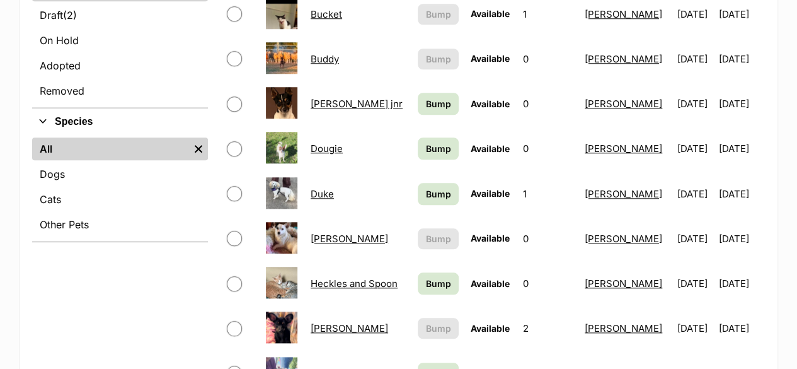
click at [329, 188] on link "Duke" at bounding box center [322, 194] width 23 height 12
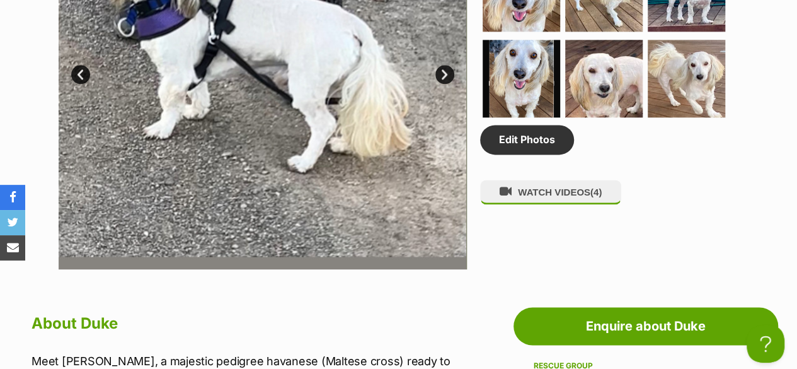
scroll to position [840, 0]
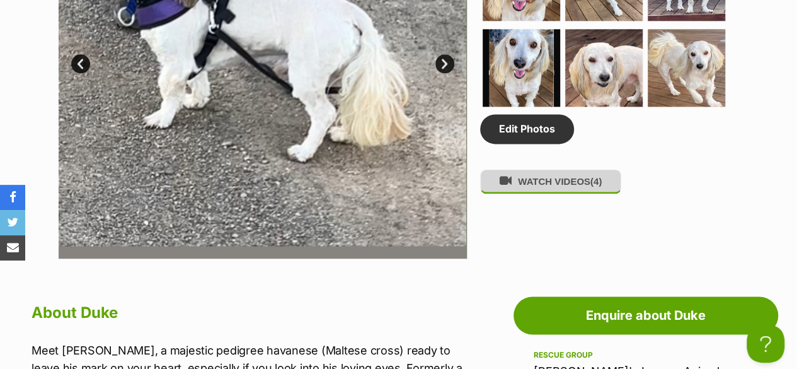
click at [541, 169] on button "WATCH VIDEOS (4)" at bounding box center [550, 181] width 141 height 25
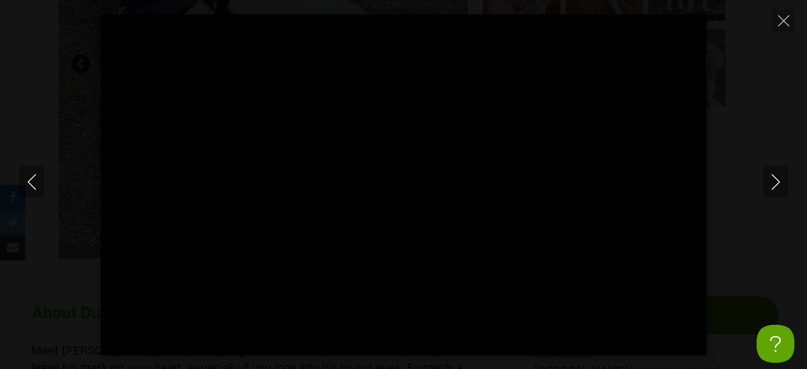
type input "100"
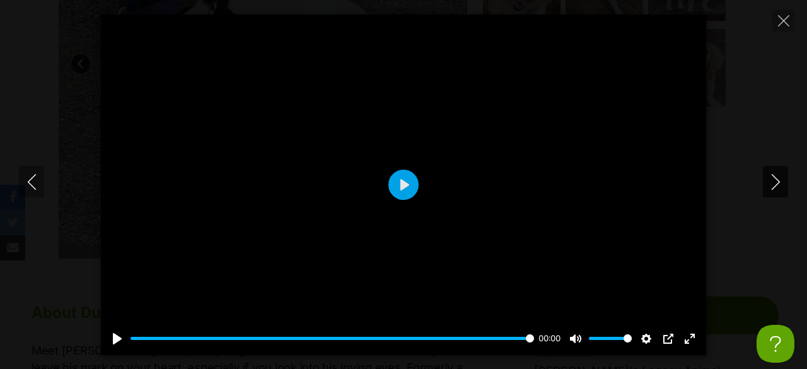
click at [773, 183] on icon "Next" at bounding box center [776, 182] width 16 height 16
click at [501, 183] on div at bounding box center [403, 184] width 605 height 340
type input "57.44"
click at [786, 21] on icon "Close" at bounding box center [783, 20] width 11 height 11
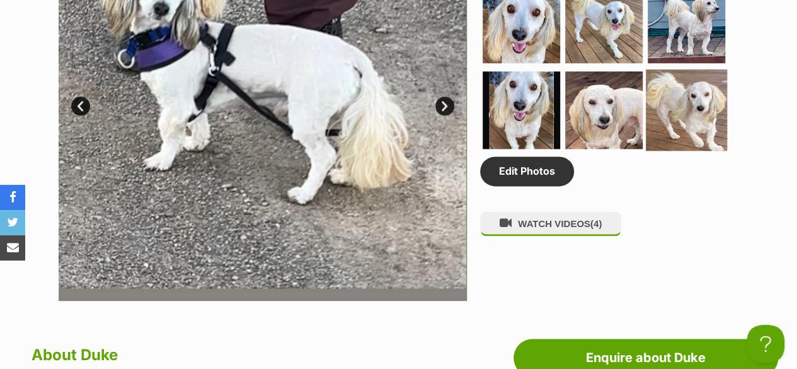
scroll to position [735, 0]
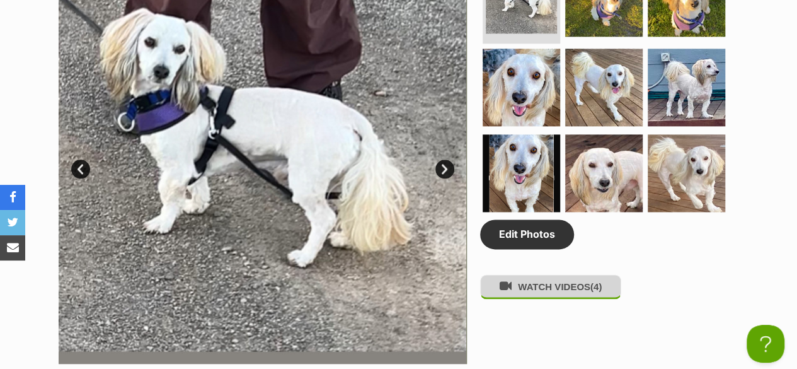
click at [578, 274] on button "WATCH VIDEOS (4)" at bounding box center [550, 286] width 141 height 25
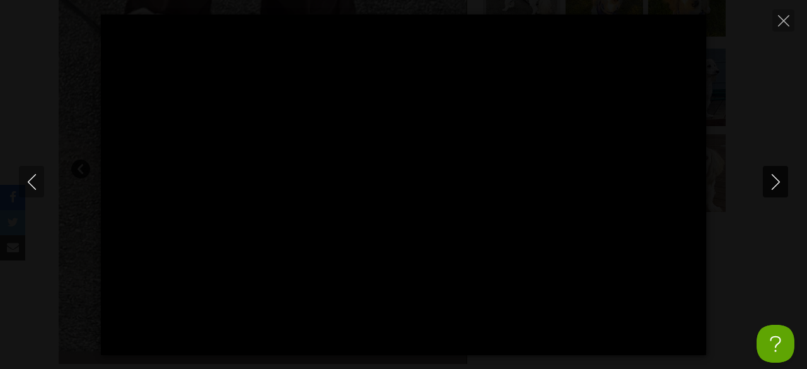
click at [773, 184] on icon "Next" at bounding box center [776, 182] width 16 height 16
type input "13.68"
click at [773, 184] on icon "Next" at bounding box center [776, 182] width 16 height 16
type input "3.12"
click at [773, 184] on icon "Next" at bounding box center [776, 182] width 16 height 16
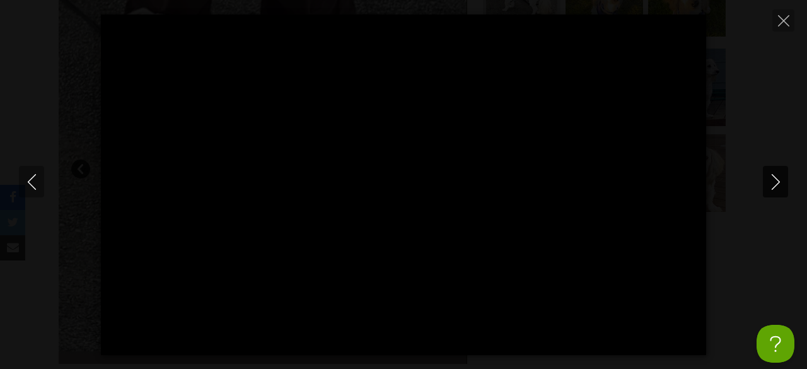
type input "48.78"
click at [787, 23] on icon "Close" at bounding box center [783, 20] width 11 height 11
type input "84.22"
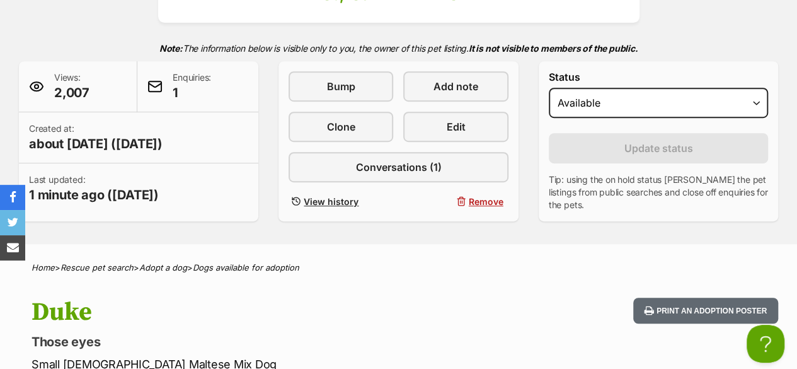
scroll to position [210, 0]
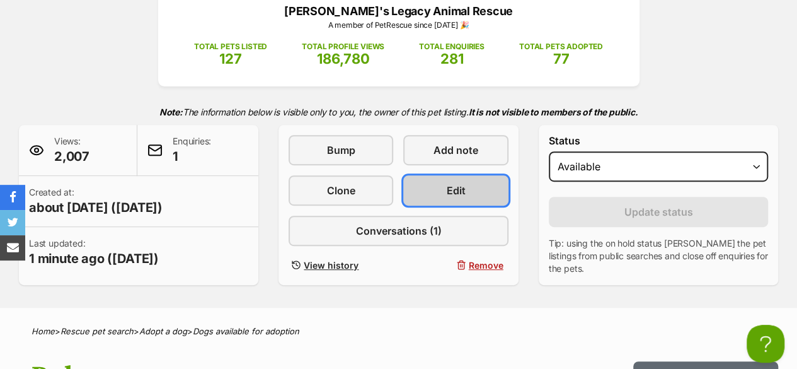
click at [485, 175] on link "Edit" at bounding box center [455, 190] width 105 height 30
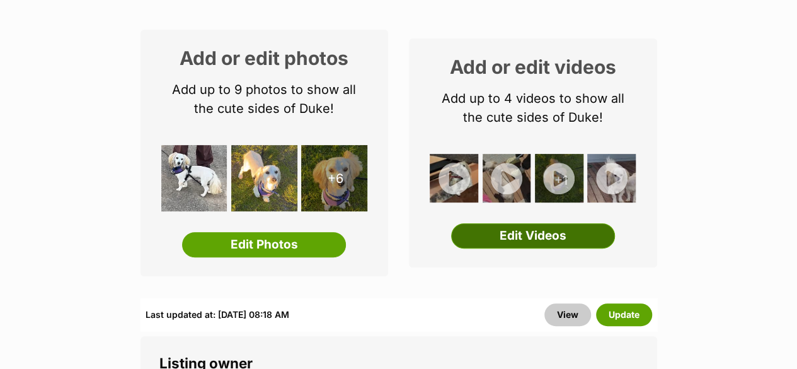
click at [534, 223] on link "Edit Videos" at bounding box center [533, 235] width 164 height 25
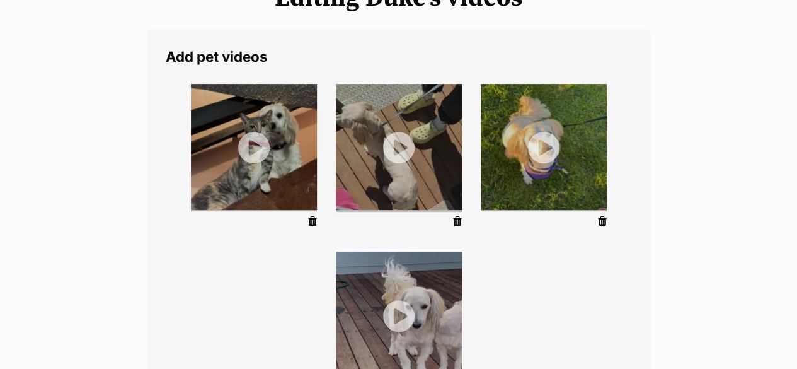
click at [458, 216] on icon at bounding box center [457, 221] width 9 height 11
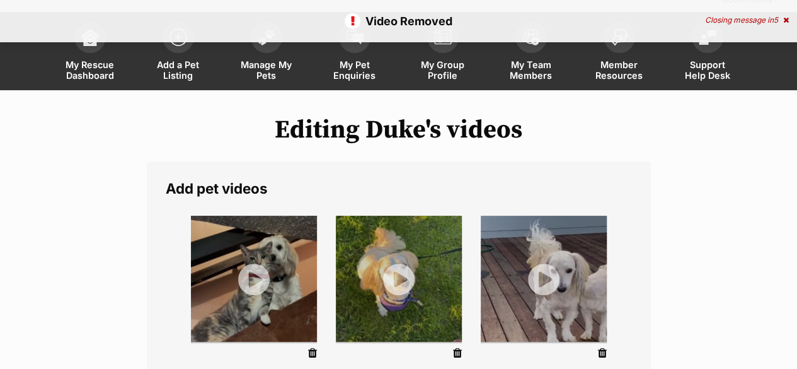
scroll to position [210, 0]
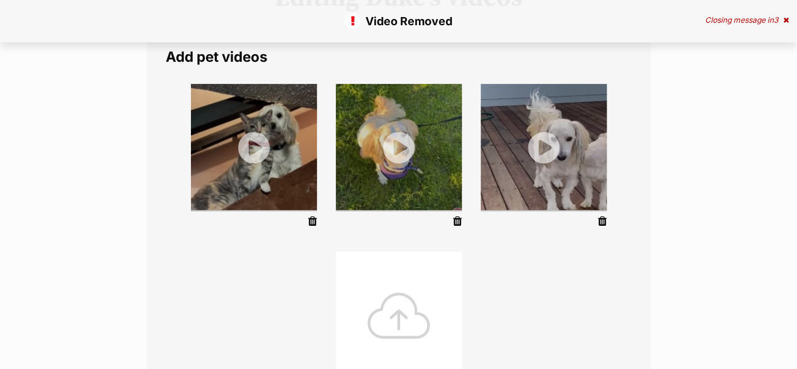
click at [600, 216] on icon at bounding box center [602, 221] width 9 height 11
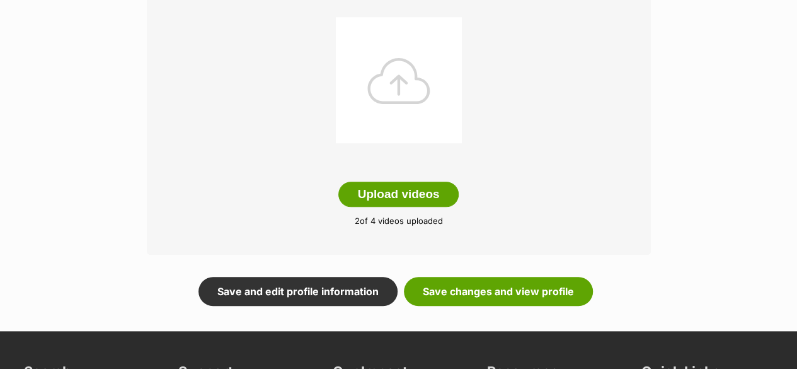
scroll to position [630, 0]
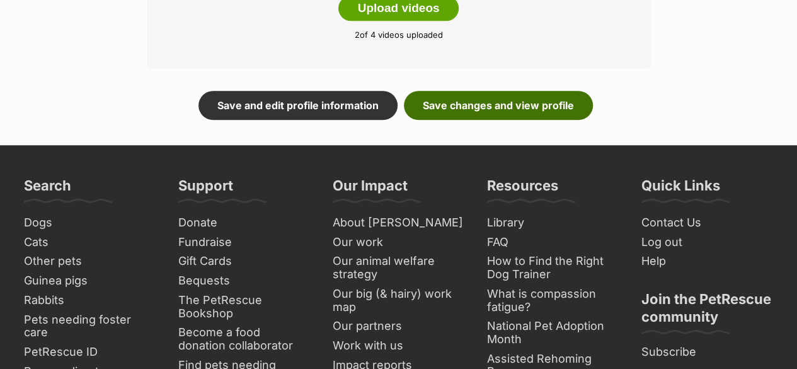
click at [461, 91] on link "Save changes and view profile" at bounding box center [498, 105] width 189 height 29
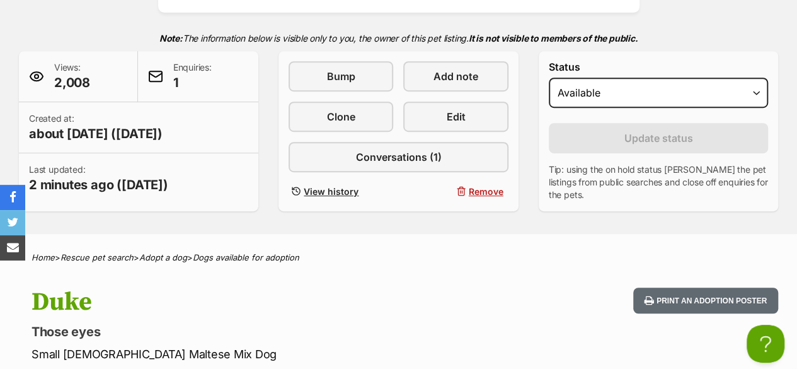
scroll to position [210, 0]
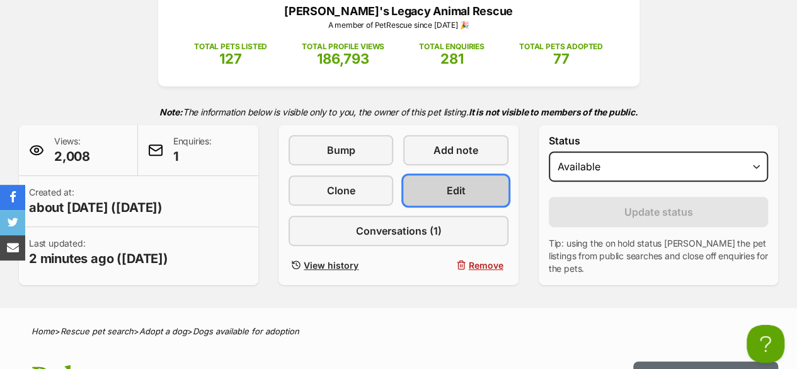
click at [451, 183] on span "Edit" at bounding box center [456, 190] width 19 height 15
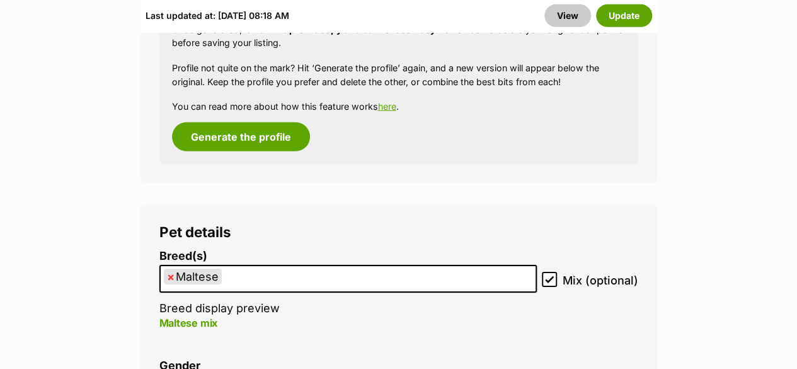
scroll to position [1996, 0]
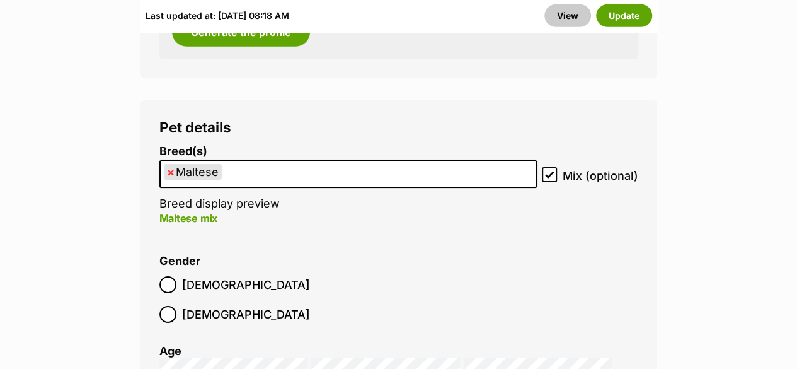
click at [359, 161] on ul "× Maltese" at bounding box center [348, 174] width 375 height 26
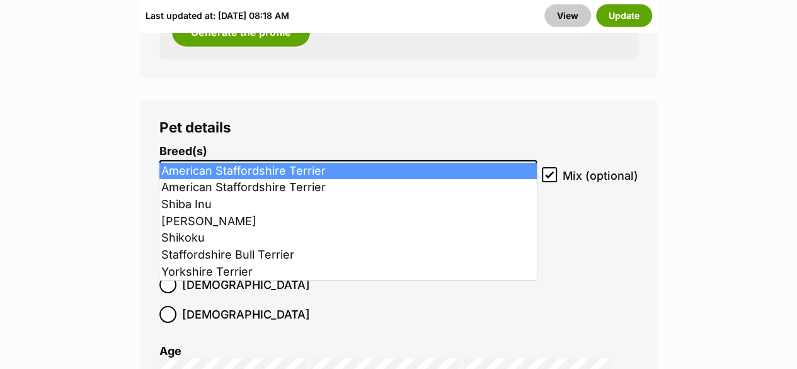
type input "s"
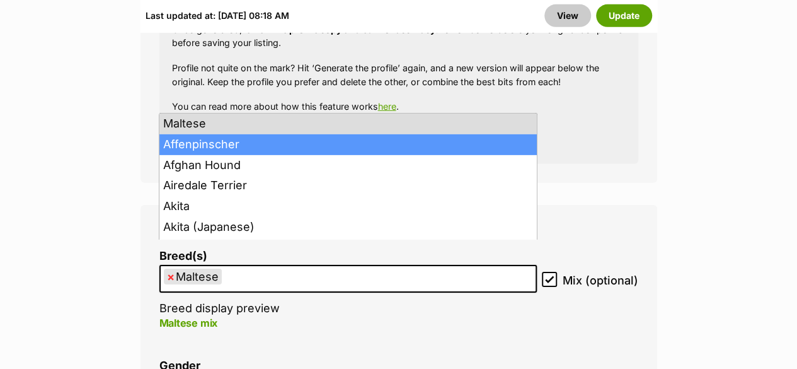
scroll to position [105, 0]
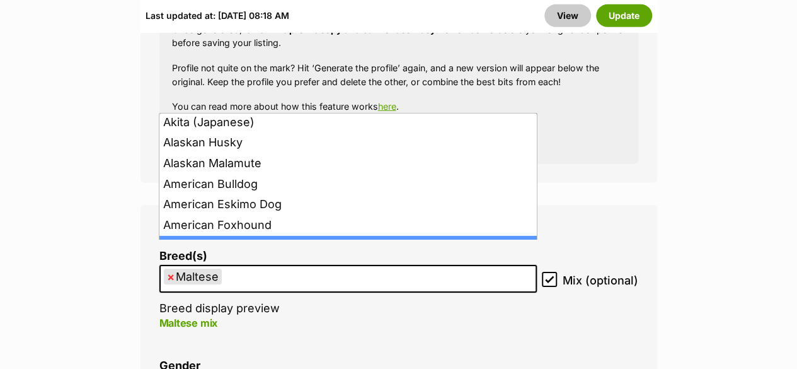
click at [356, 266] on ul "× Maltese" at bounding box center [348, 279] width 375 height 26
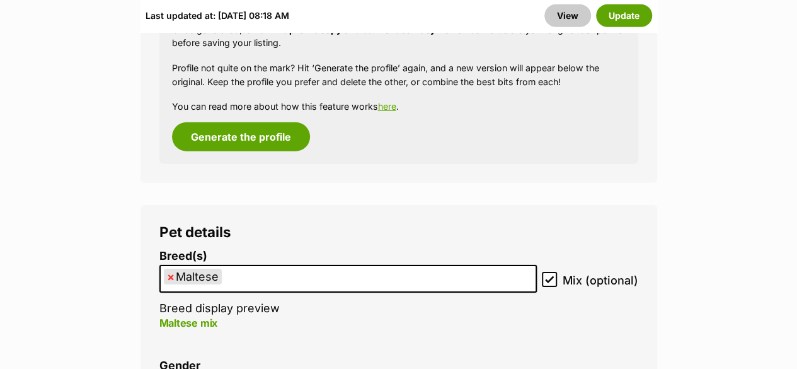
click at [371, 266] on ul "× Maltese" at bounding box center [348, 279] width 375 height 26
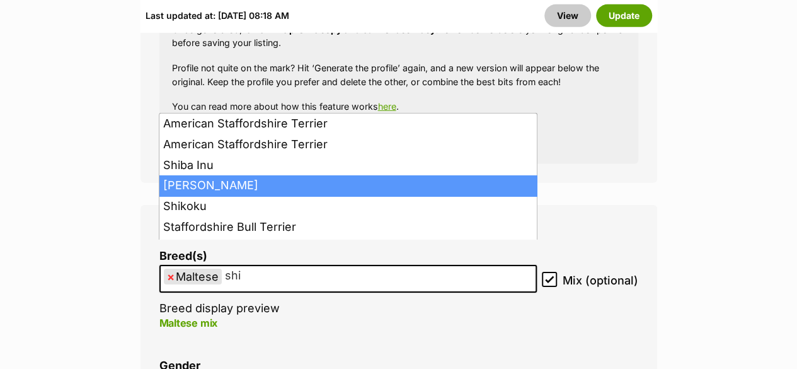
type input "shi"
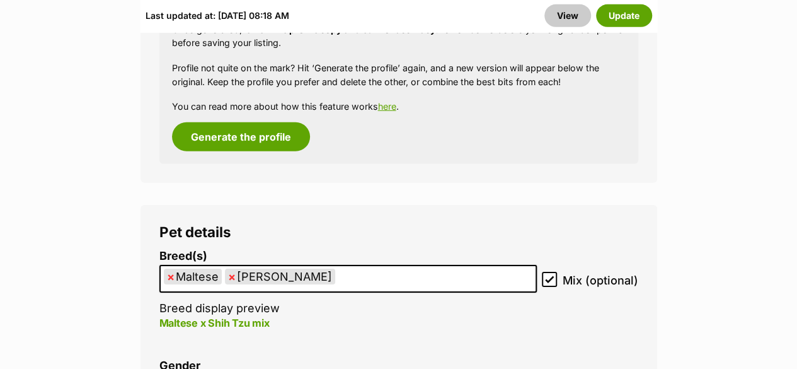
click at [322, 266] on ul "× Maltese × Shih Tzu" at bounding box center [348, 279] width 375 height 26
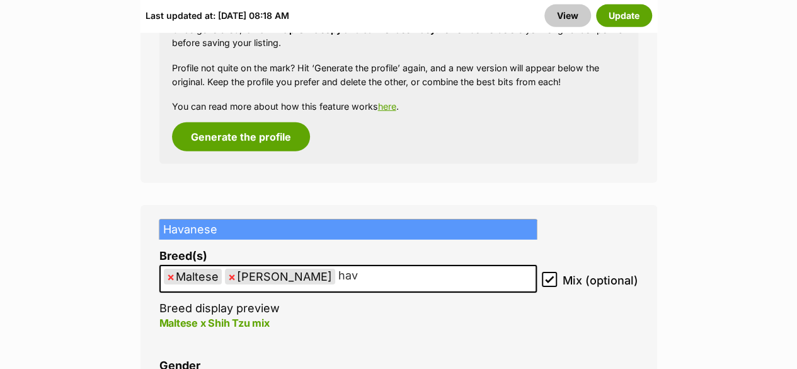
type input "hav"
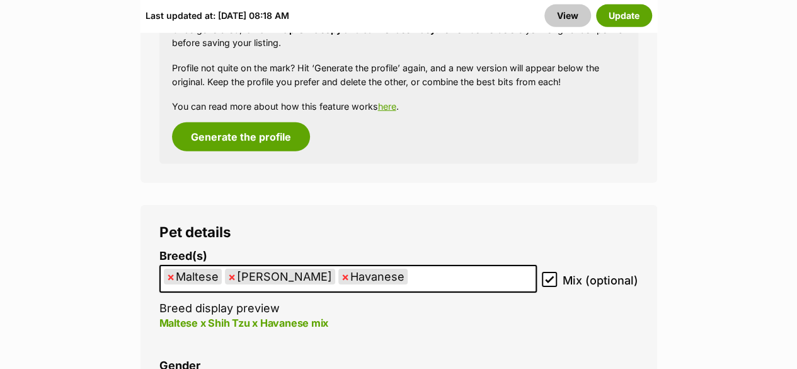
click at [369, 266] on ul "× Maltese × Shih Tzu × Havanese" at bounding box center [348, 279] width 375 height 26
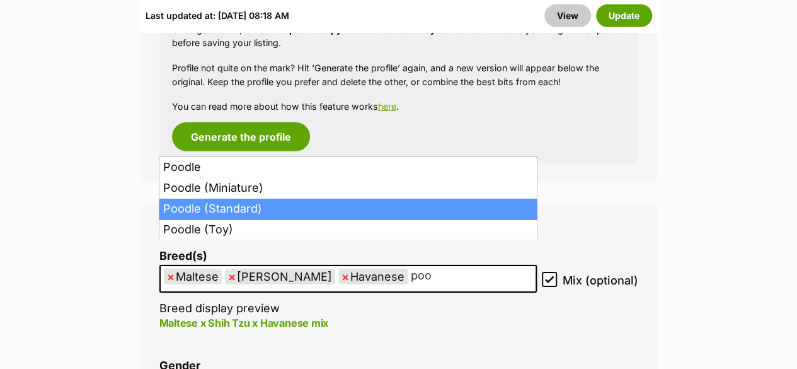
type input "poo"
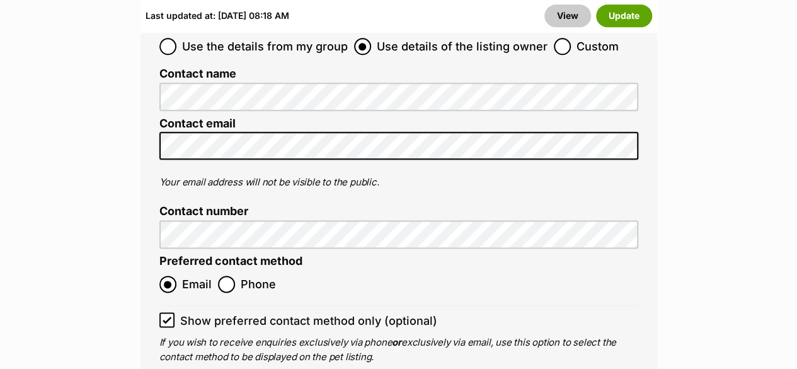
scroll to position [5568, 0]
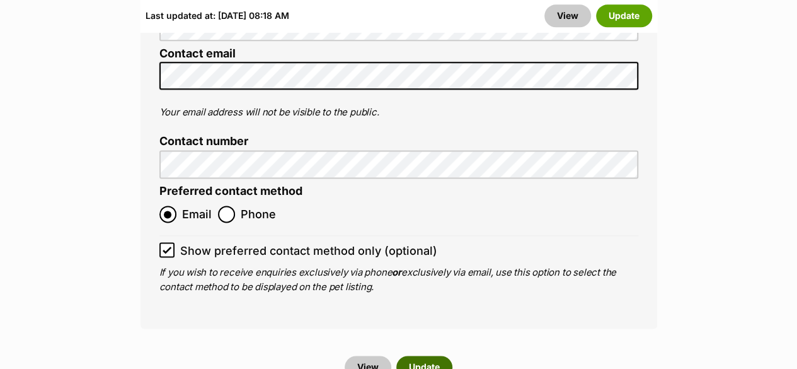
click at [426, 356] on button "Update" at bounding box center [425, 367] width 56 height 23
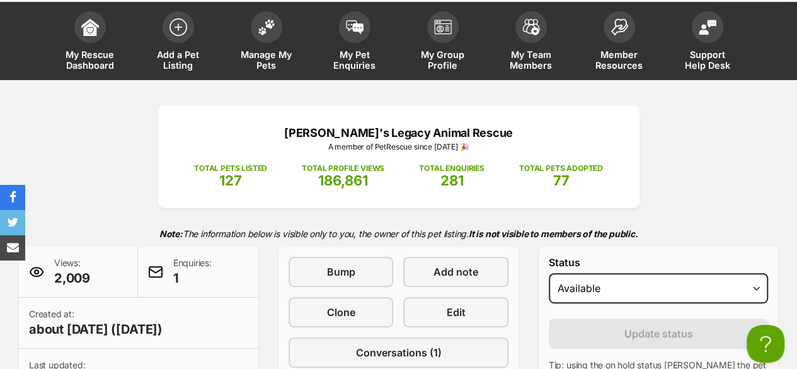
scroll to position [105, 0]
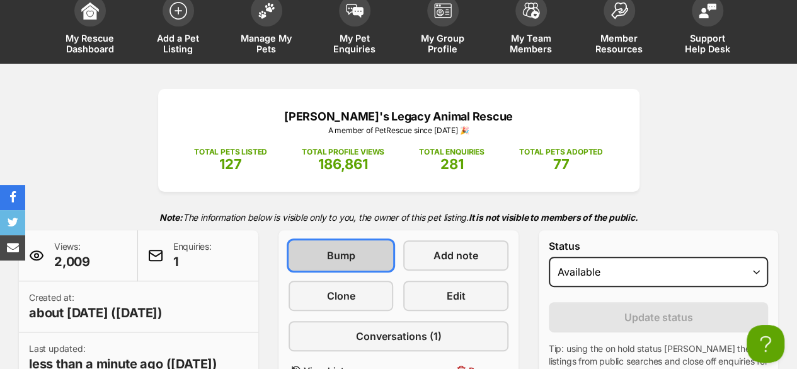
click at [333, 240] on link "Bump" at bounding box center [341, 255] width 105 height 30
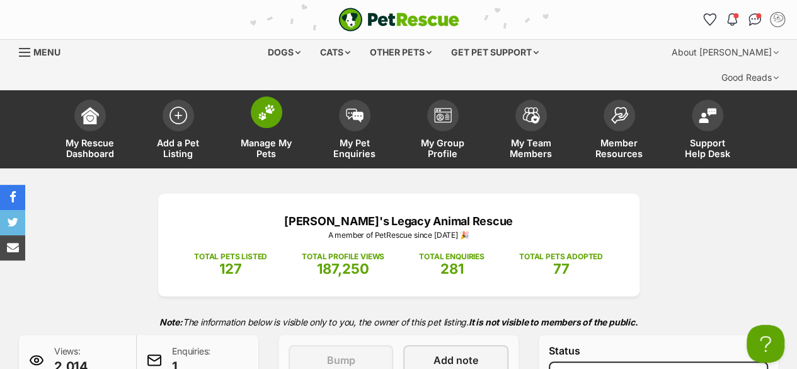
click at [270, 104] on img at bounding box center [267, 112] width 18 height 16
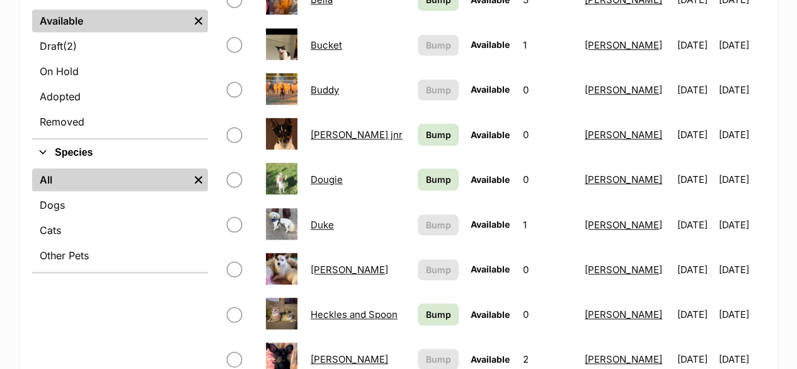
scroll to position [525, 0]
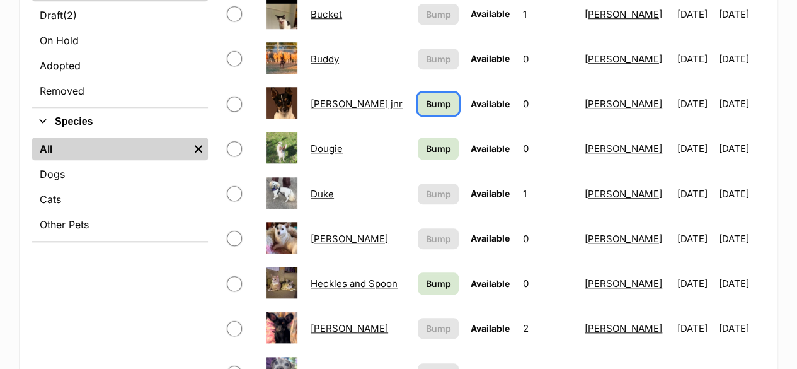
click at [426, 97] on span "Bump" at bounding box center [438, 103] width 25 height 13
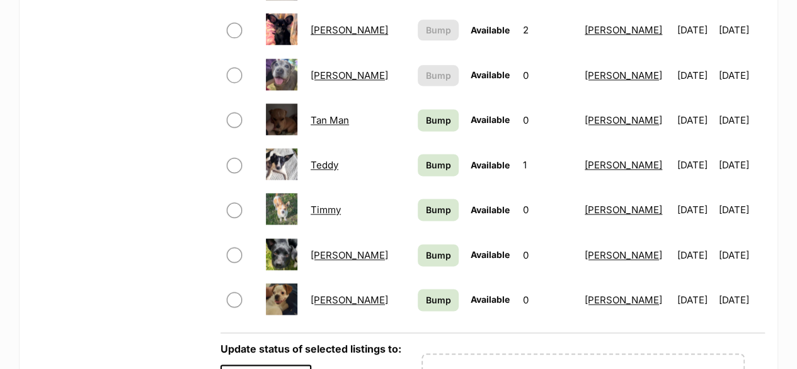
scroll to position [840, 0]
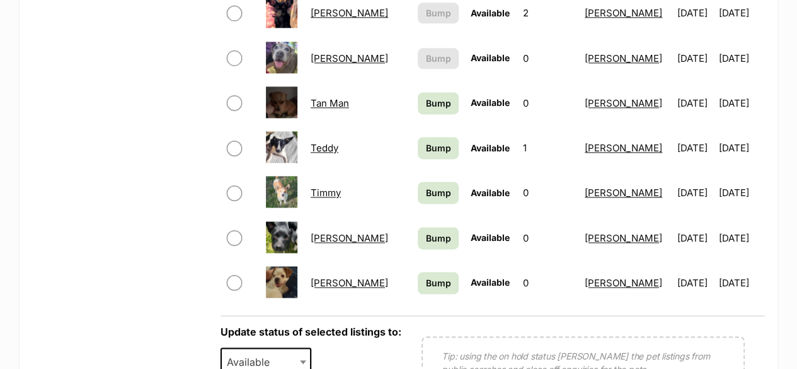
click at [318, 232] on link "[PERSON_NAME]" at bounding box center [350, 238] width 78 height 12
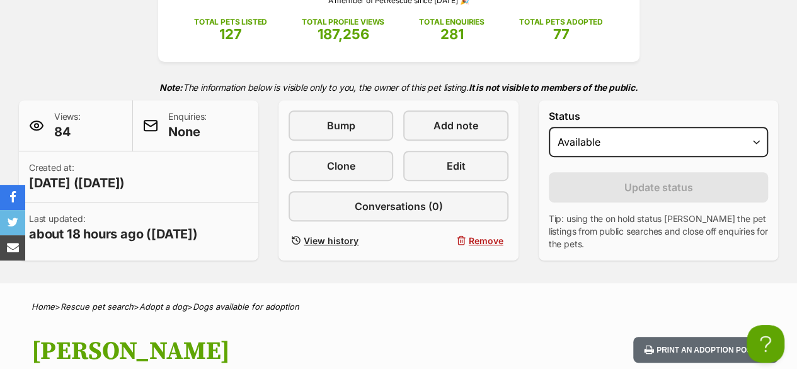
scroll to position [210, 0]
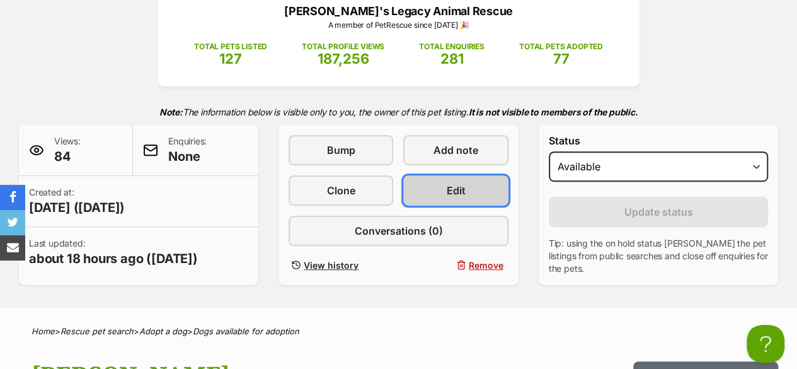
click at [443, 175] on link "Edit" at bounding box center [455, 190] width 105 height 30
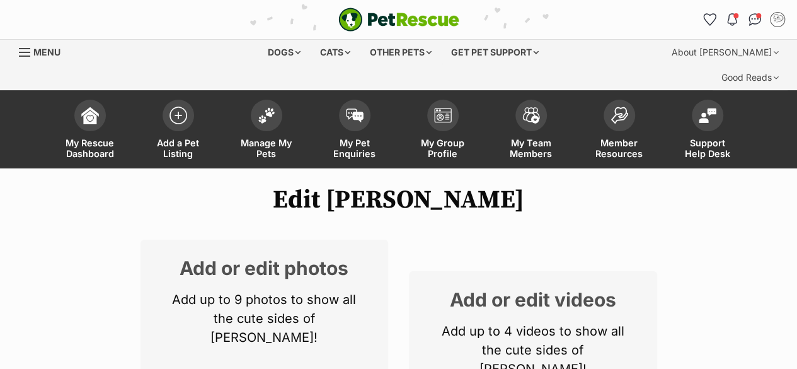
scroll to position [210, 0]
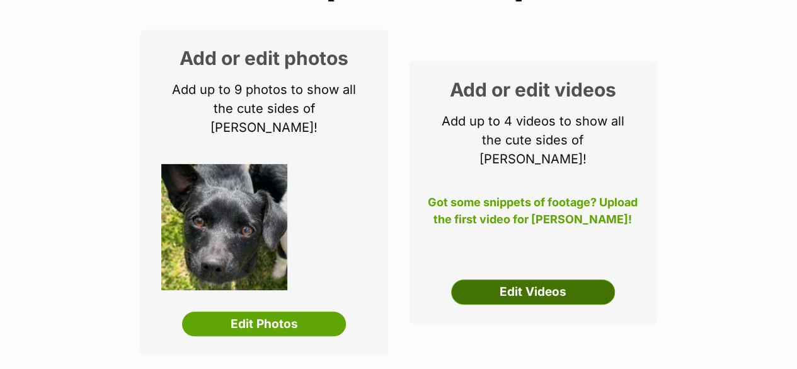
click at [539, 279] on link "Edit Videos" at bounding box center [533, 291] width 164 height 25
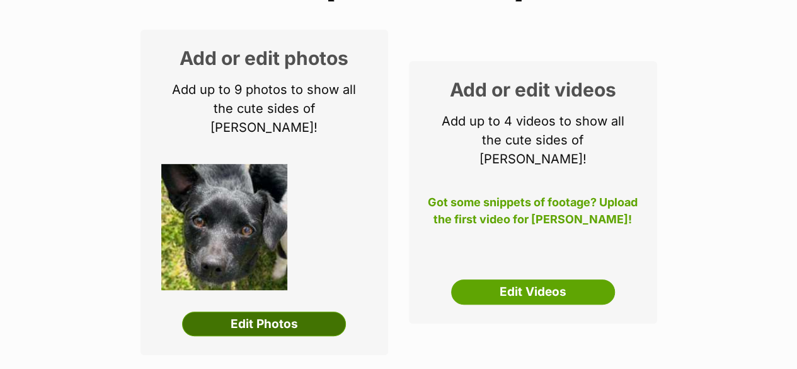
click at [313, 311] on link "Edit Photos" at bounding box center [264, 323] width 164 height 25
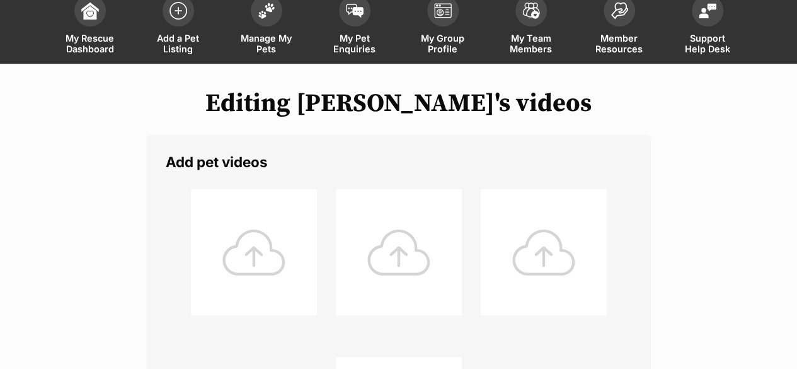
scroll to position [315, 0]
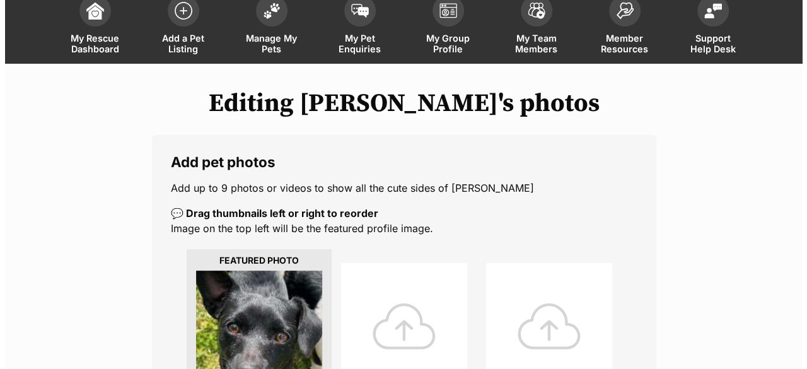
scroll to position [210, 0]
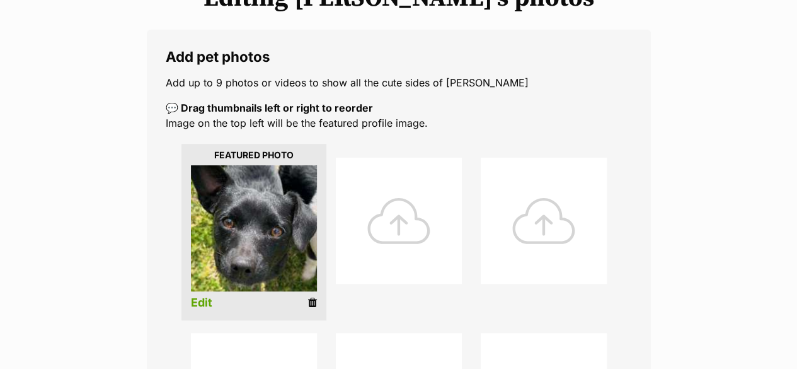
click at [409, 214] on div at bounding box center [399, 221] width 126 height 126
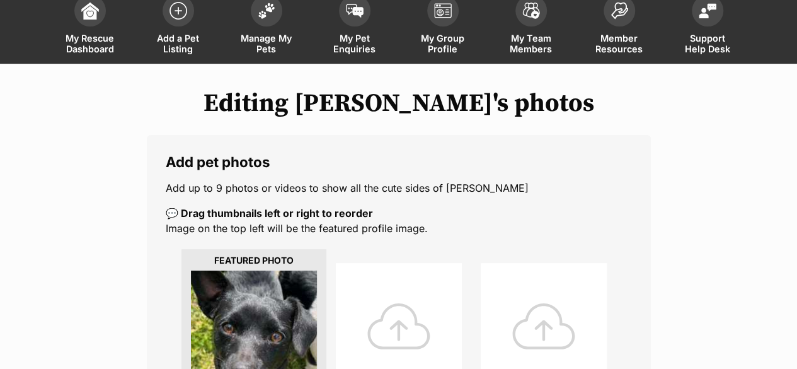
scroll to position [210, 0]
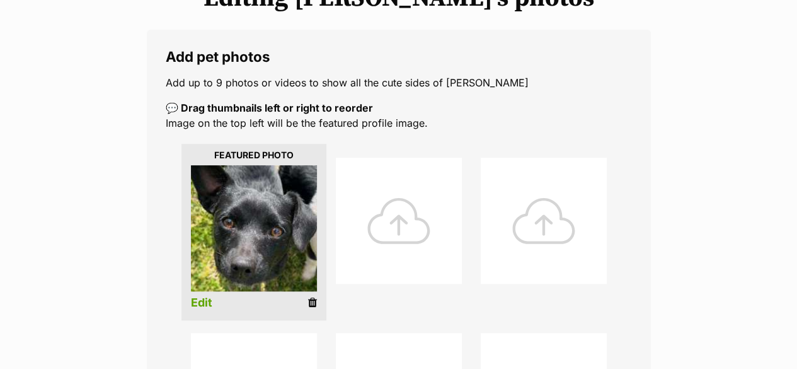
click at [386, 228] on div at bounding box center [399, 221] width 126 height 126
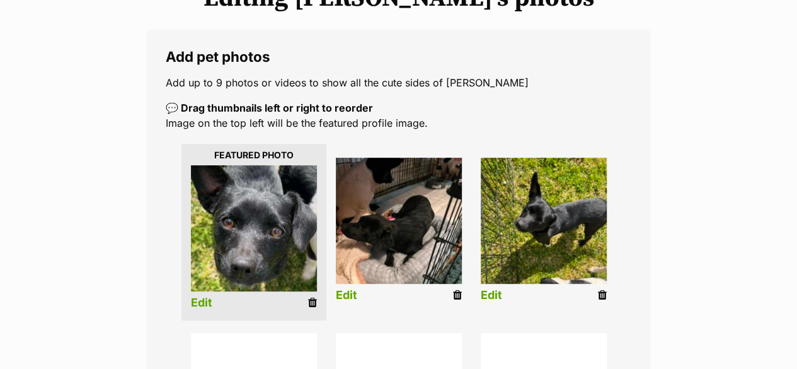
click at [492, 289] on link "Edit" at bounding box center [491, 295] width 21 height 13
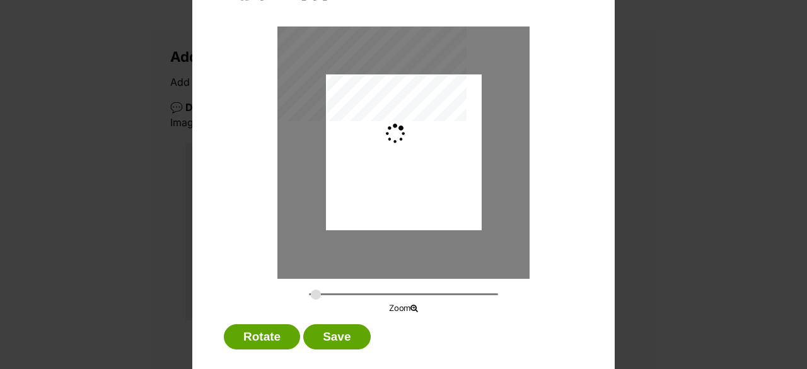
scroll to position [101, 0]
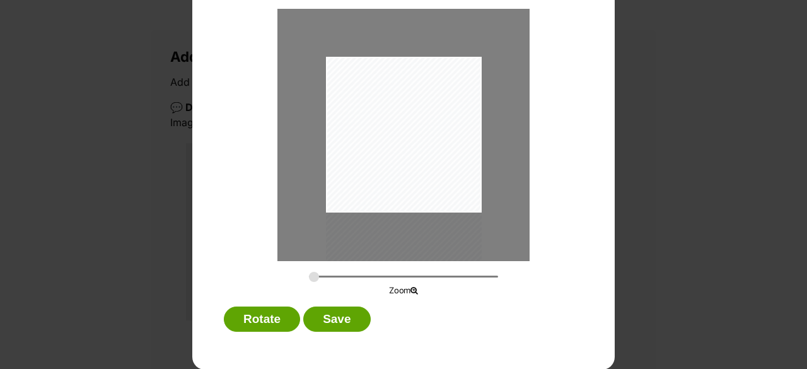
drag, startPoint x: 384, startPoint y: 170, endPoint x: 380, endPoint y: 200, distance: 30.6
click at [380, 199] on div "Dialog Window - Close (Press escape to close)" at bounding box center [404, 160] width 156 height 207
drag, startPoint x: 307, startPoint y: 271, endPoint x: 324, endPoint y: 273, distance: 17.1
type input "0.3794"
click at [324, 273] on input "Dialog Window - Close (Press escape to close)" at bounding box center [403, 276] width 189 height 12
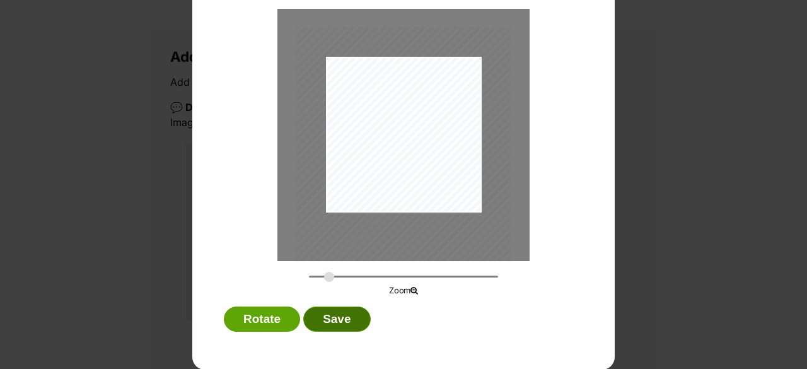
click at [314, 318] on button "Save" at bounding box center [336, 318] width 67 height 25
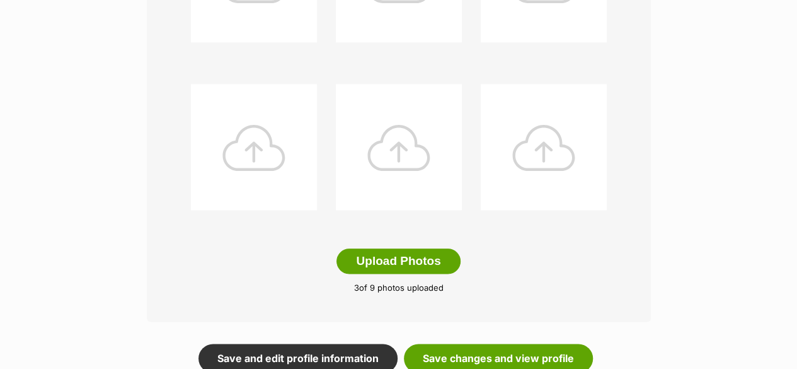
scroll to position [630, 0]
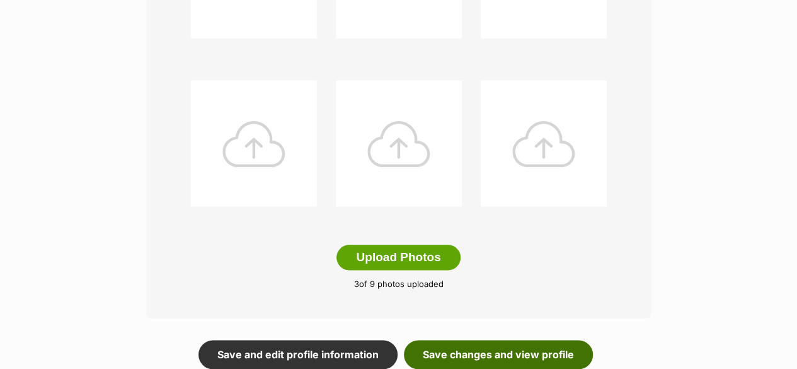
click at [427, 340] on link "Save changes and view profile" at bounding box center [498, 354] width 189 height 29
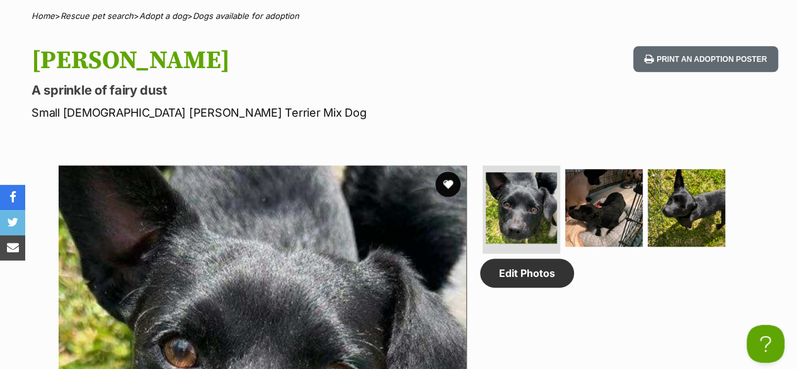
scroll to position [210, 0]
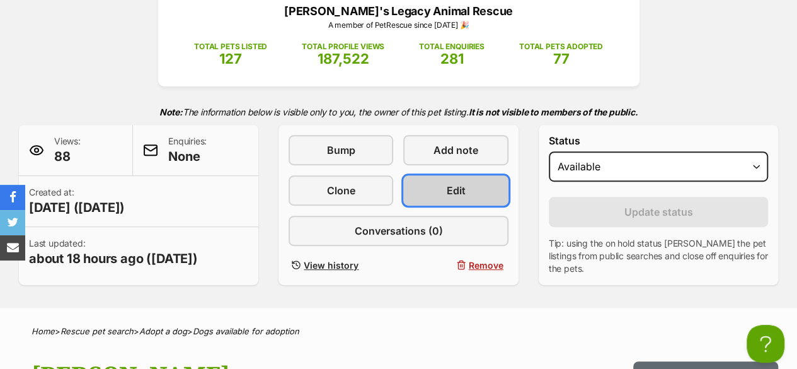
click at [472, 175] on link "Edit" at bounding box center [455, 190] width 105 height 30
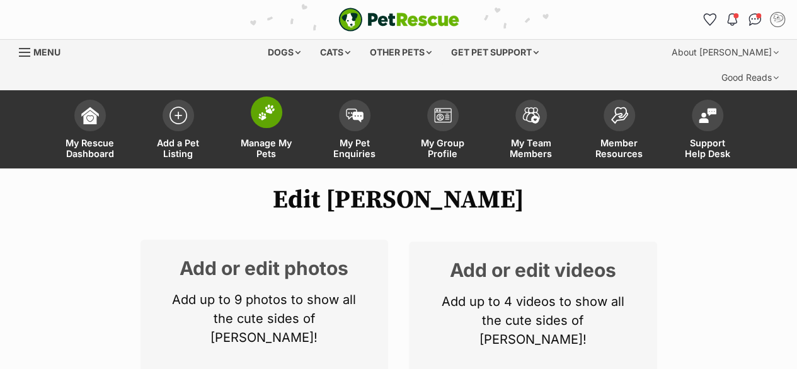
click at [264, 104] on img at bounding box center [267, 112] width 18 height 16
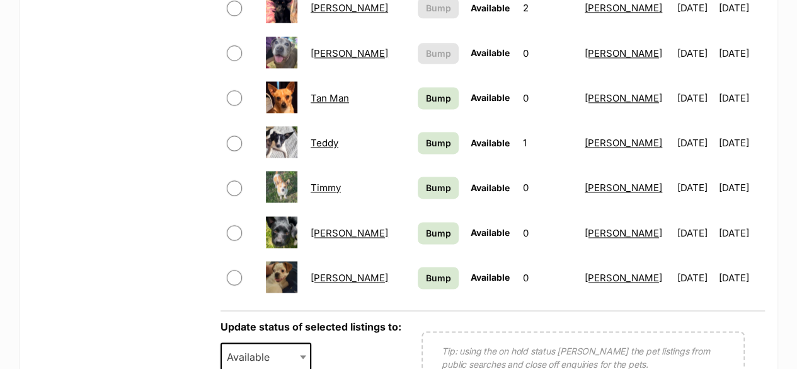
scroll to position [840, 0]
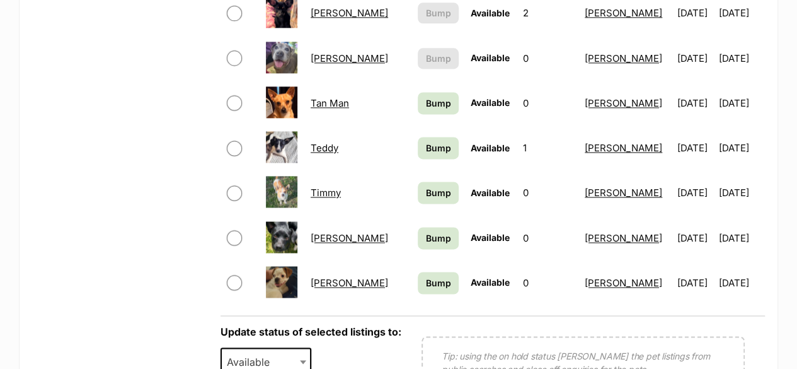
click at [316, 142] on link "Teddy" at bounding box center [325, 148] width 28 height 12
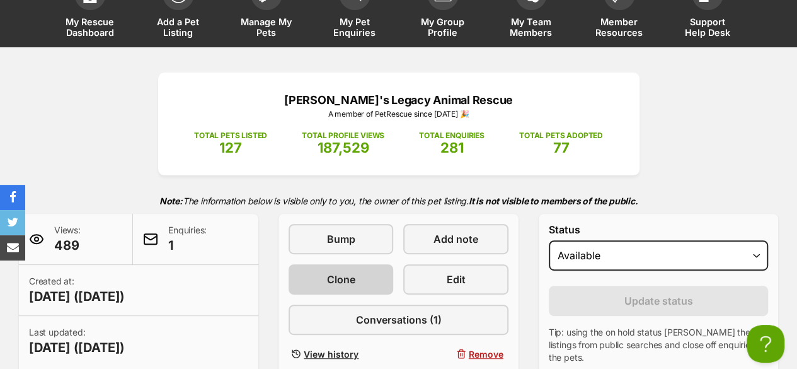
scroll to position [105, 0]
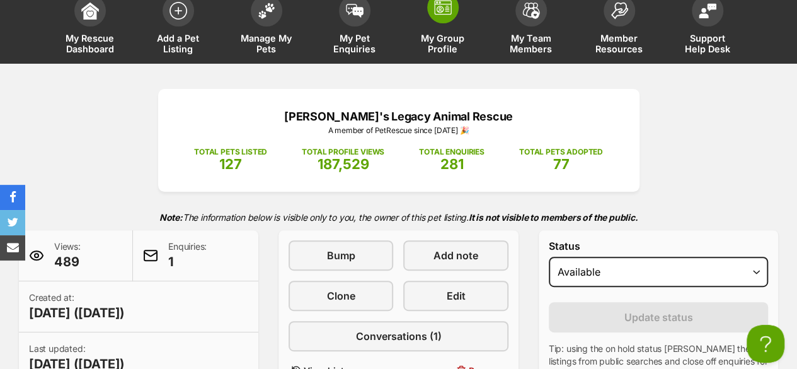
click at [431, 33] on span "My Group Profile" at bounding box center [443, 43] width 57 height 21
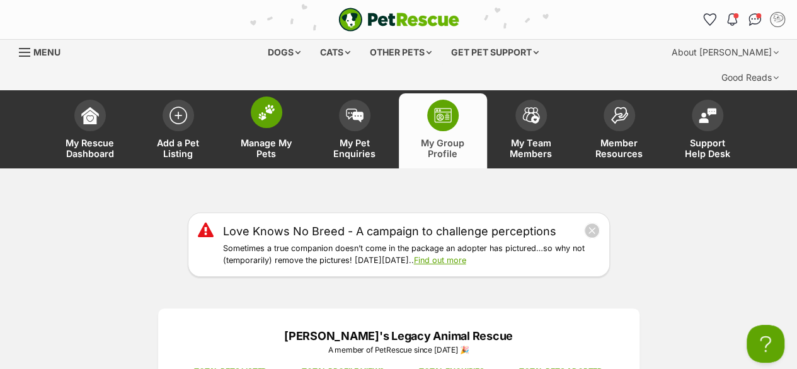
click at [274, 106] on link "Manage My Pets" at bounding box center [267, 130] width 88 height 75
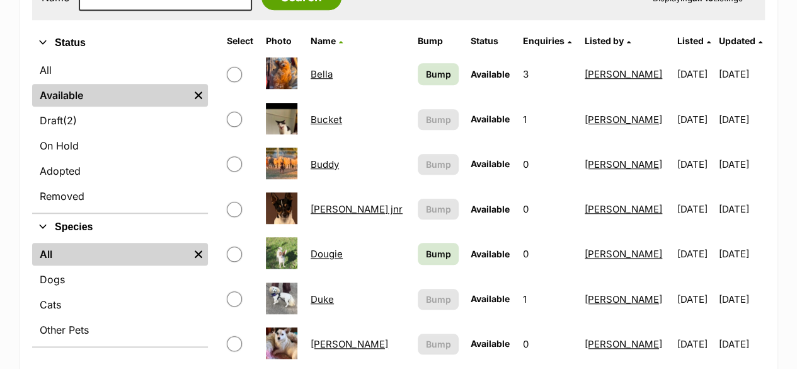
scroll to position [525, 0]
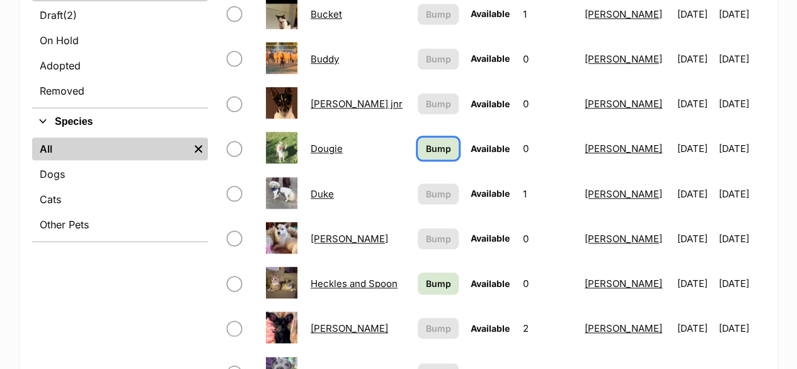
click at [418, 137] on link "Bump" at bounding box center [438, 148] width 41 height 22
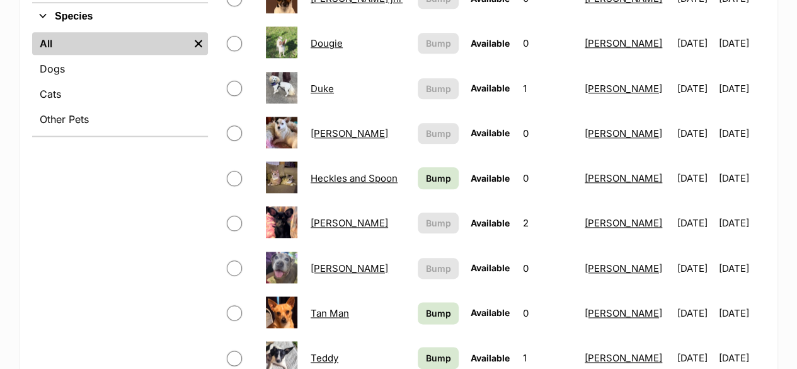
scroll to position [735, 0]
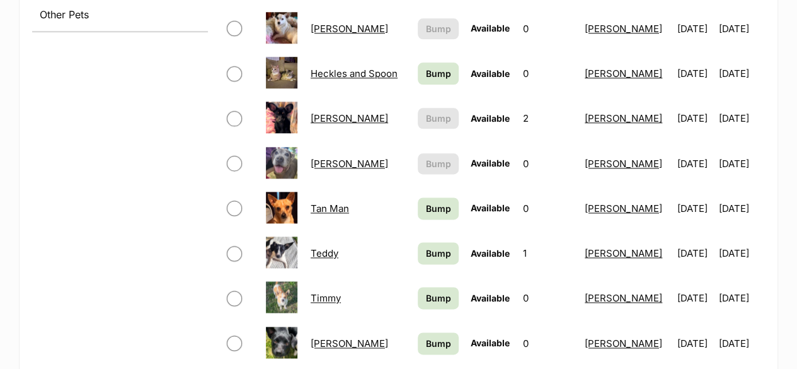
click at [343, 202] on link "Tan Man" at bounding box center [330, 208] width 38 height 12
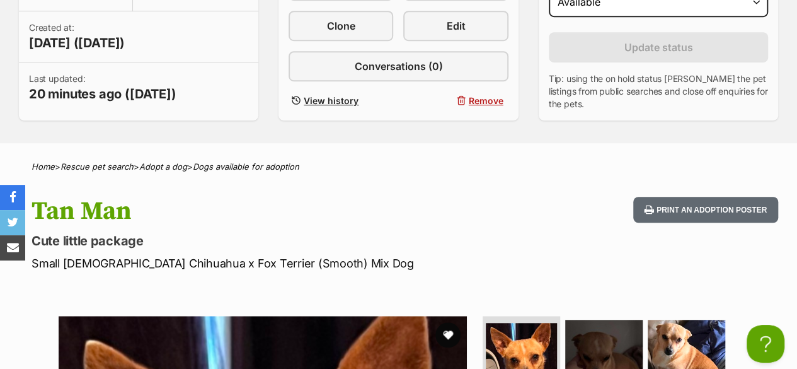
scroll to position [210, 0]
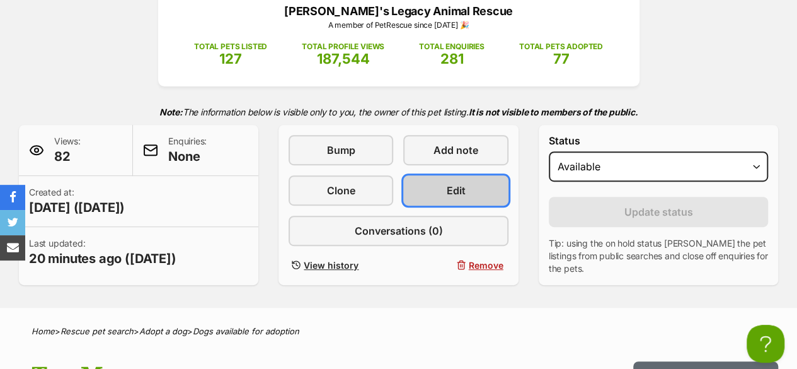
click at [482, 175] on link "Edit" at bounding box center [455, 190] width 105 height 30
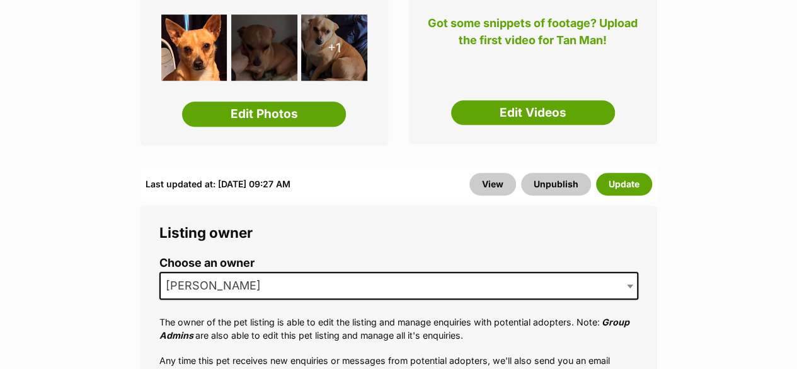
scroll to position [315, 0]
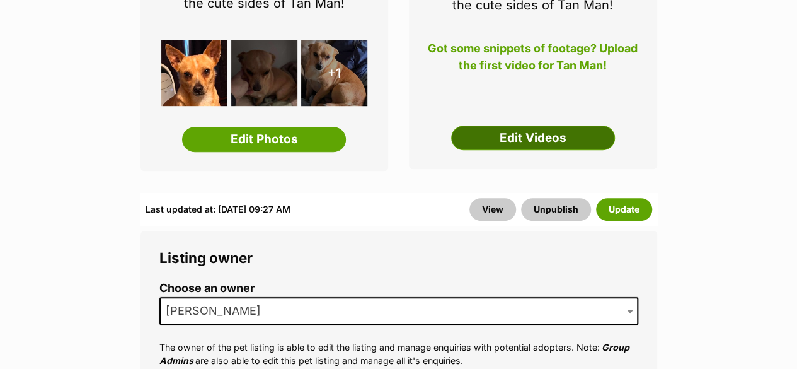
click at [510, 125] on link "Edit Videos" at bounding box center [533, 137] width 164 height 25
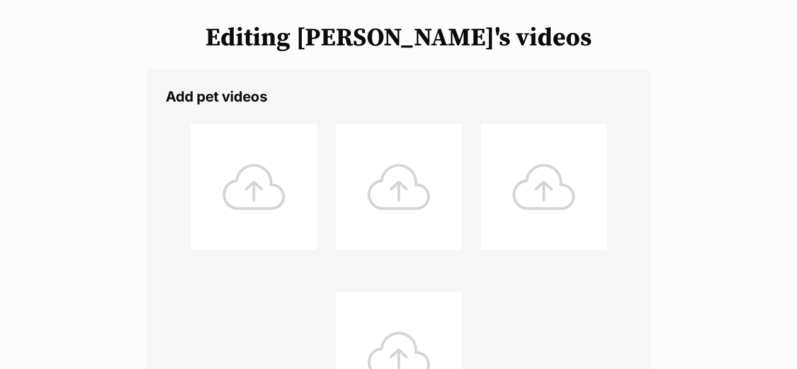
scroll to position [210, 0]
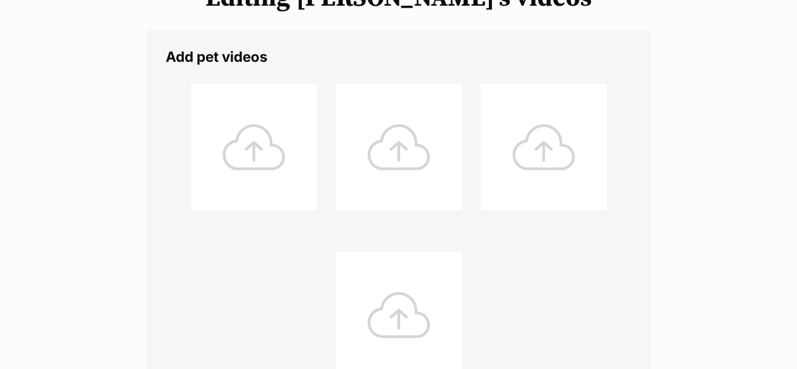
click at [305, 124] on div at bounding box center [254, 147] width 126 height 126
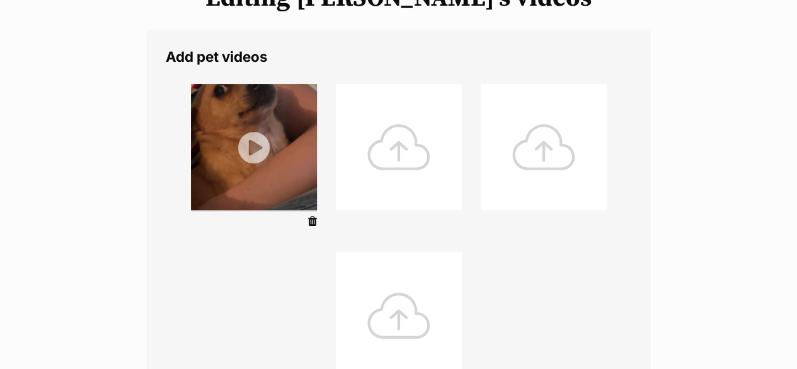
click at [260, 133] on img at bounding box center [254, 147] width 126 height 126
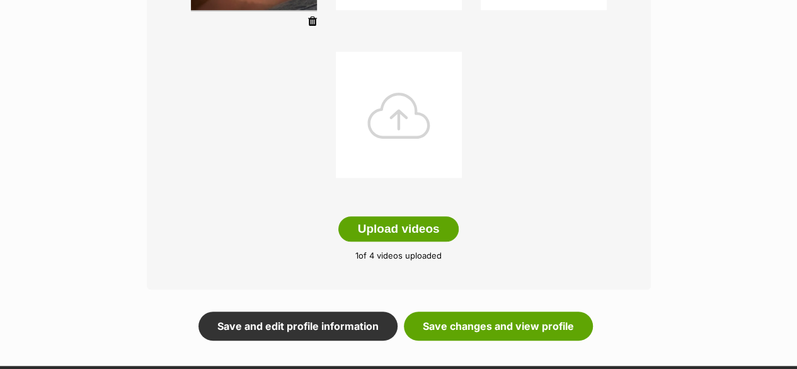
scroll to position [420, 0]
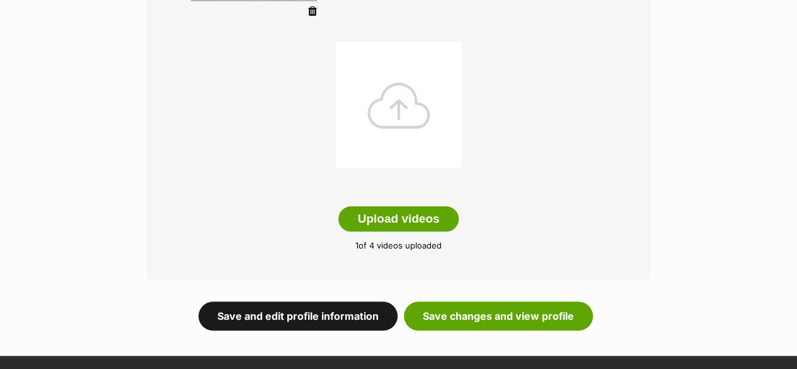
click at [388, 301] on link "Save and edit profile information" at bounding box center [298, 315] width 199 height 29
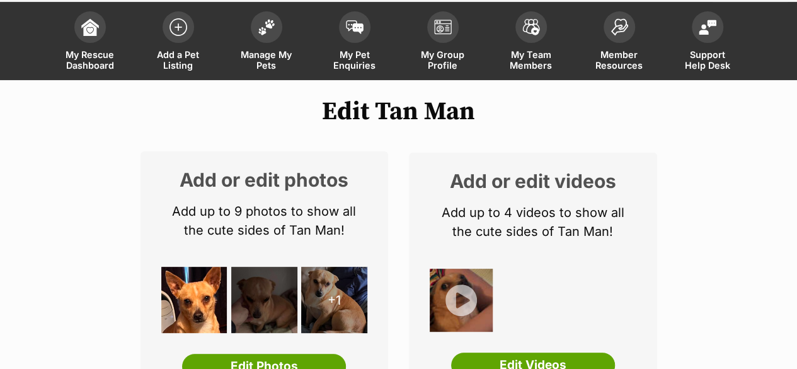
scroll to position [105, 0]
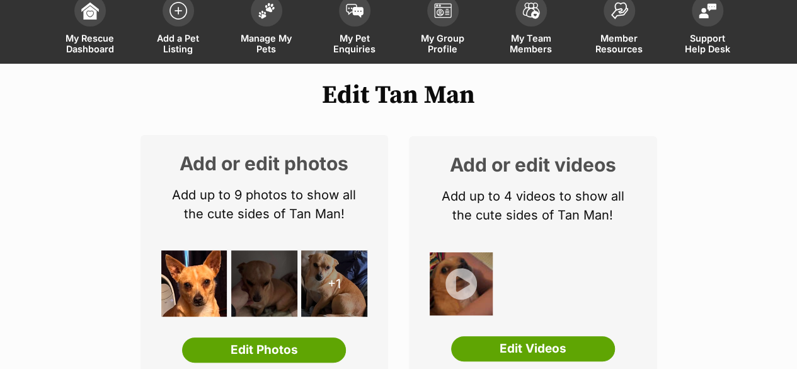
click at [454, 252] on img at bounding box center [461, 283] width 63 height 63
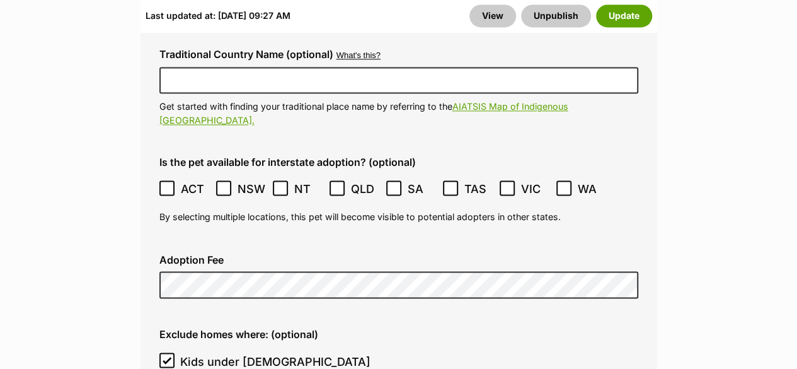
scroll to position [3782, 0]
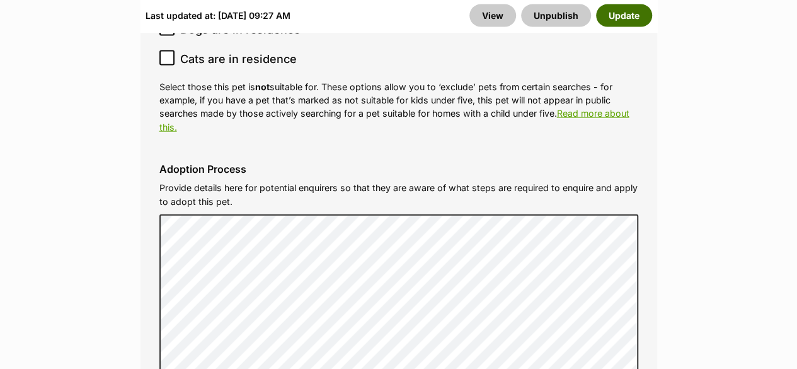
drag, startPoint x: 628, startPoint y: 6, endPoint x: 622, endPoint y: 18, distance: 12.7
click at [628, 6] on button "Update" at bounding box center [624, 15] width 56 height 23
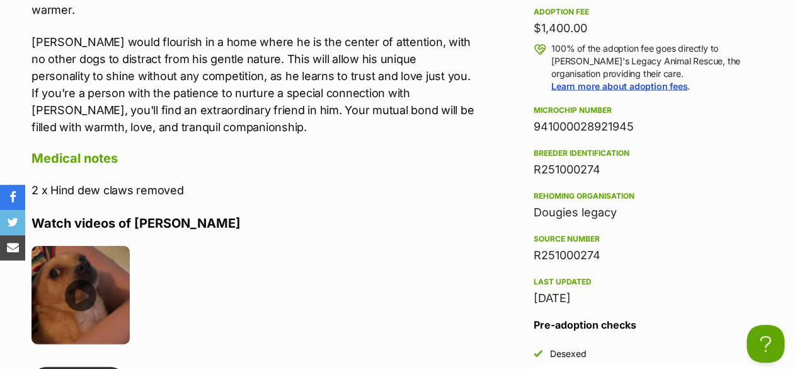
click at [81, 267] on img at bounding box center [81, 295] width 98 height 98
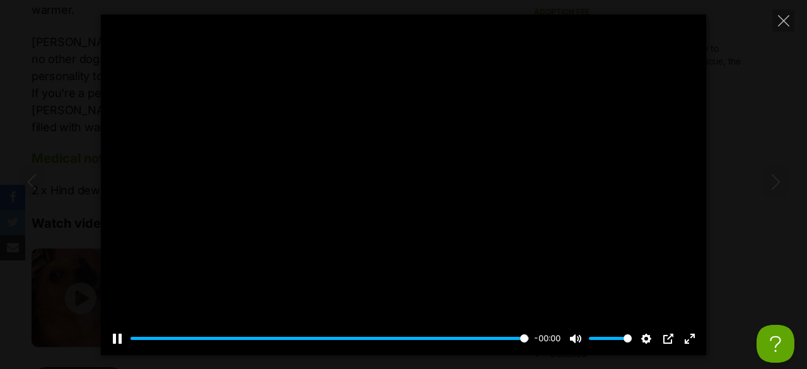
type input "100"
drag, startPoint x: 789, startPoint y: 18, endPoint x: 774, endPoint y: 42, distance: 27.8
click at [789, 18] on button "Close" at bounding box center [783, 20] width 22 height 22
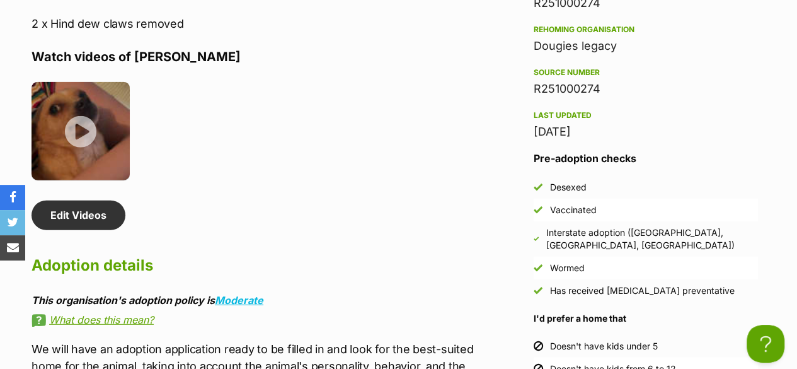
scroll to position [1576, 0]
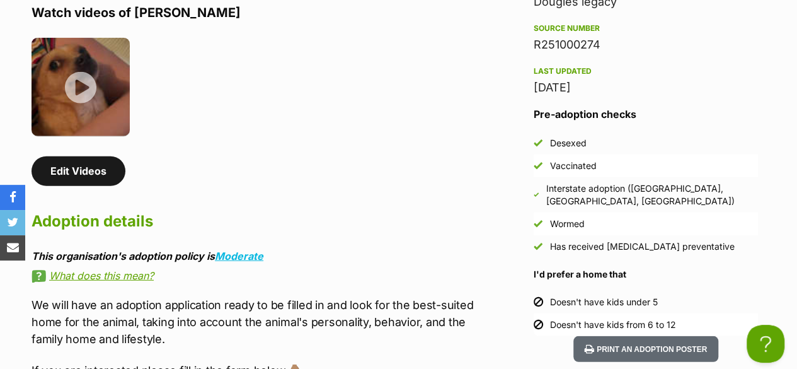
click at [72, 156] on link "Edit Videos" at bounding box center [79, 170] width 94 height 29
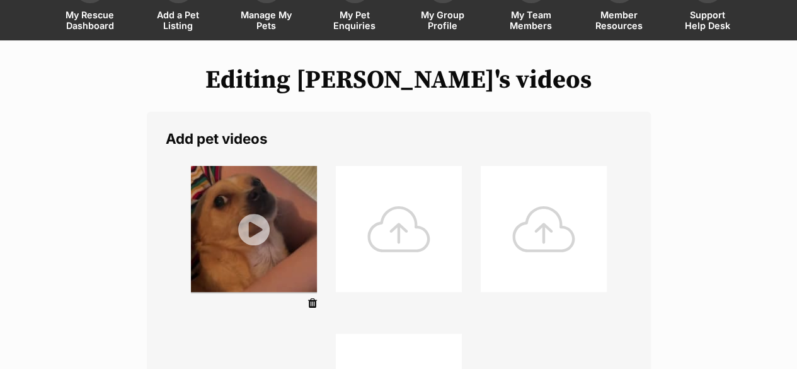
scroll to position [210, 0]
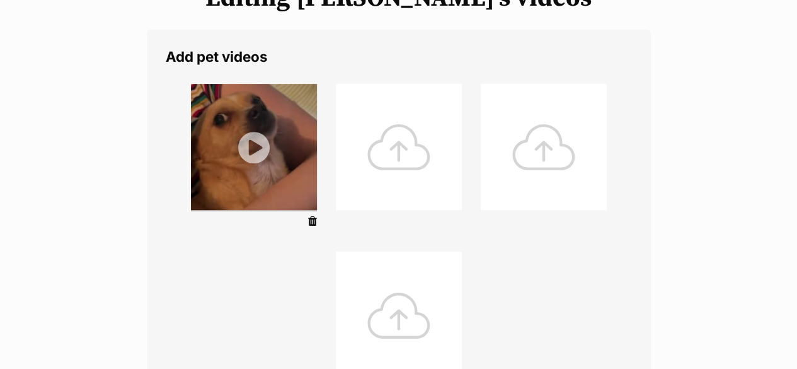
click at [410, 137] on div at bounding box center [399, 147] width 126 height 126
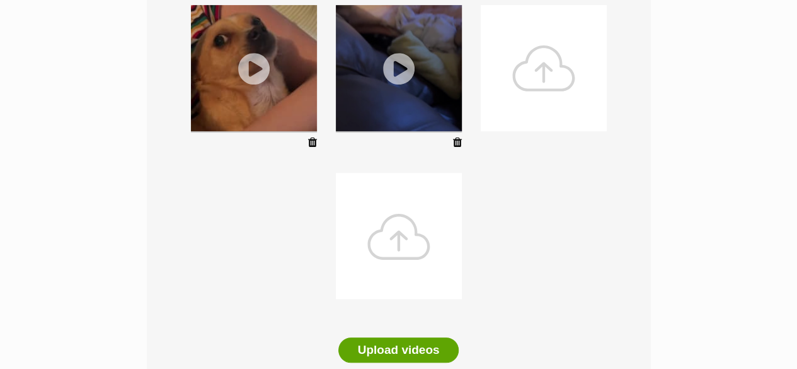
scroll to position [420, 0]
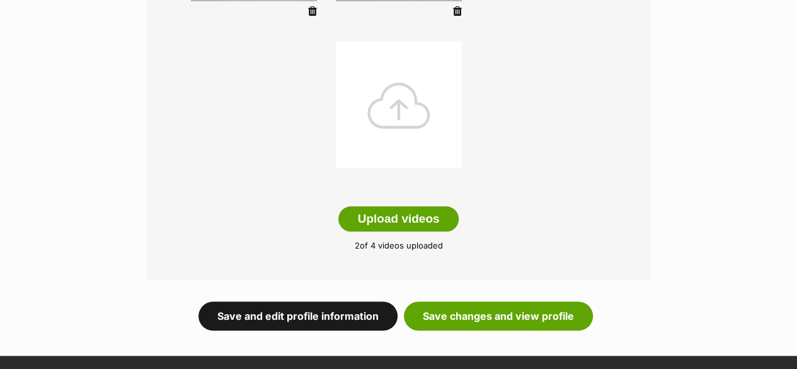
click at [338, 301] on link "Save and edit profile information" at bounding box center [298, 315] width 199 height 29
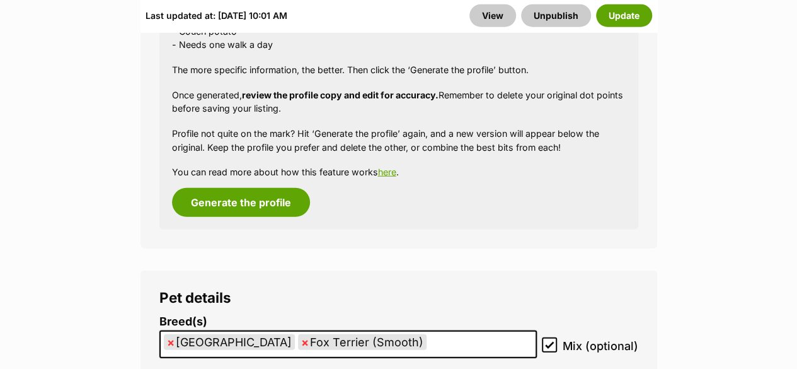
scroll to position [1681, 0]
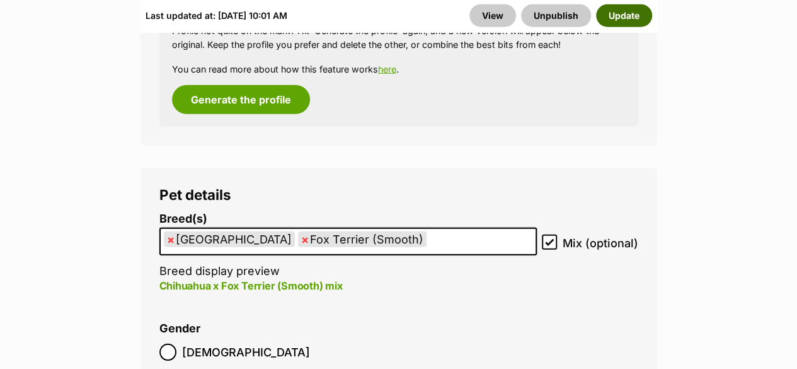
click at [610, 12] on button "Update" at bounding box center [624, 15] width 56 height 23
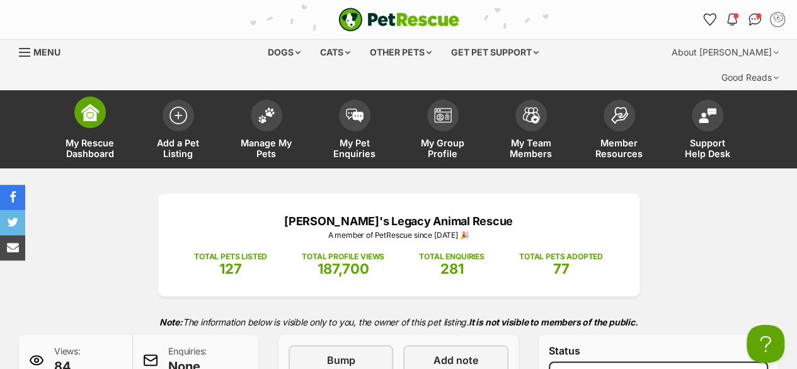
click at [82, 99] on span at bounding box center [90, 112] width 32 height 32
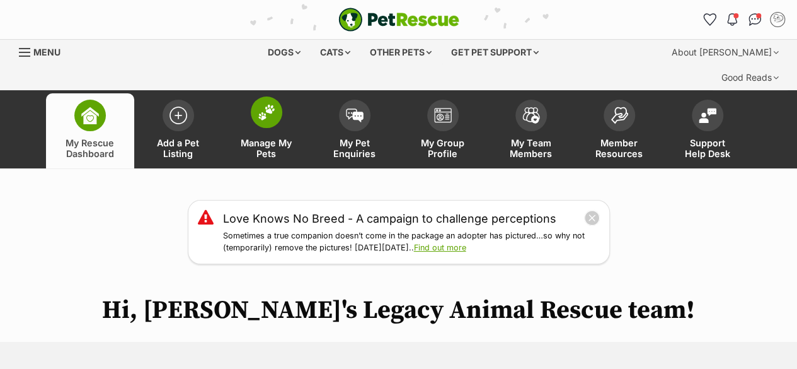
click at [262, 108] on link "Manage My Pets" at bounding box center [267, 130] width 88 height 75
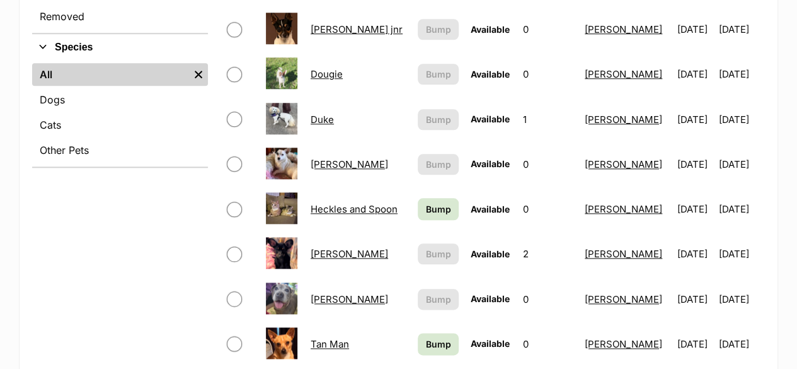
scroll to position [630, 0]
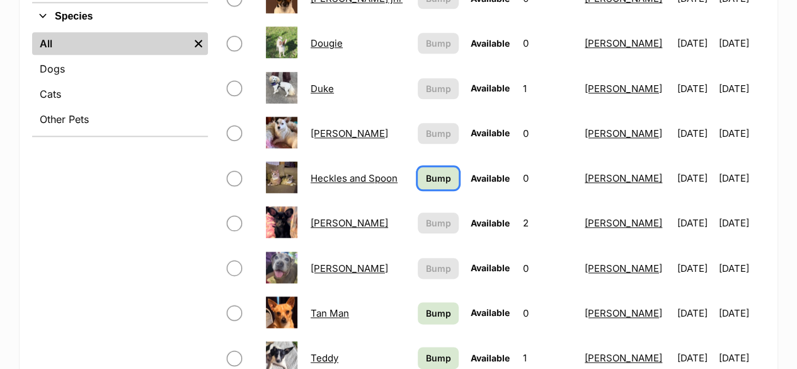
click at [430, 167] on link "Bump" at bounding box center [438, 178] width 41 height 22
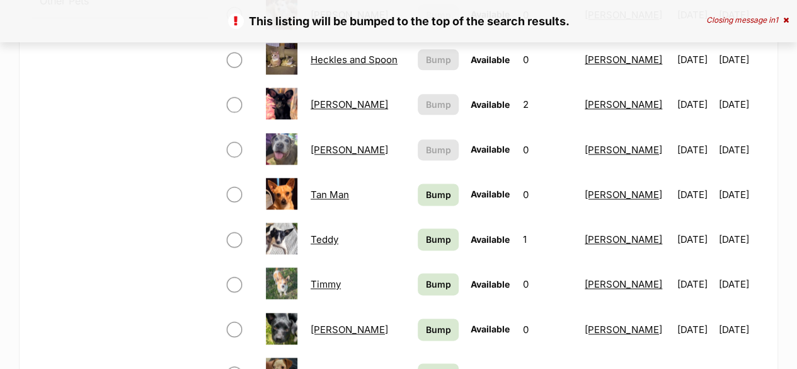
scroll to position [735, 0]
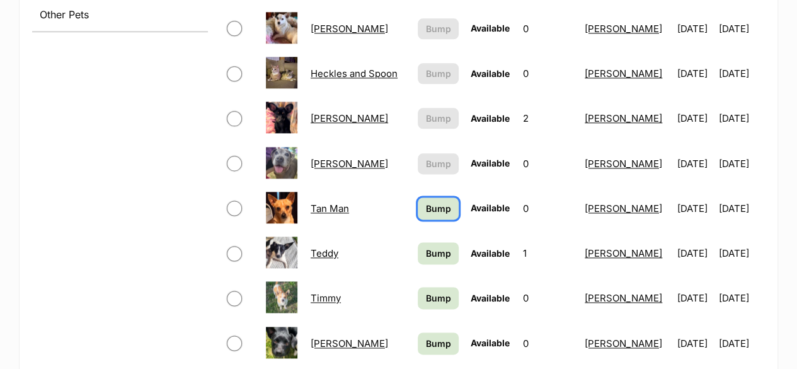
click at [426, 202] on span "Bump" at bounding box center [438, 208] width 25 height 13
